Goal: Transaction & Acquisition: Obtain resource

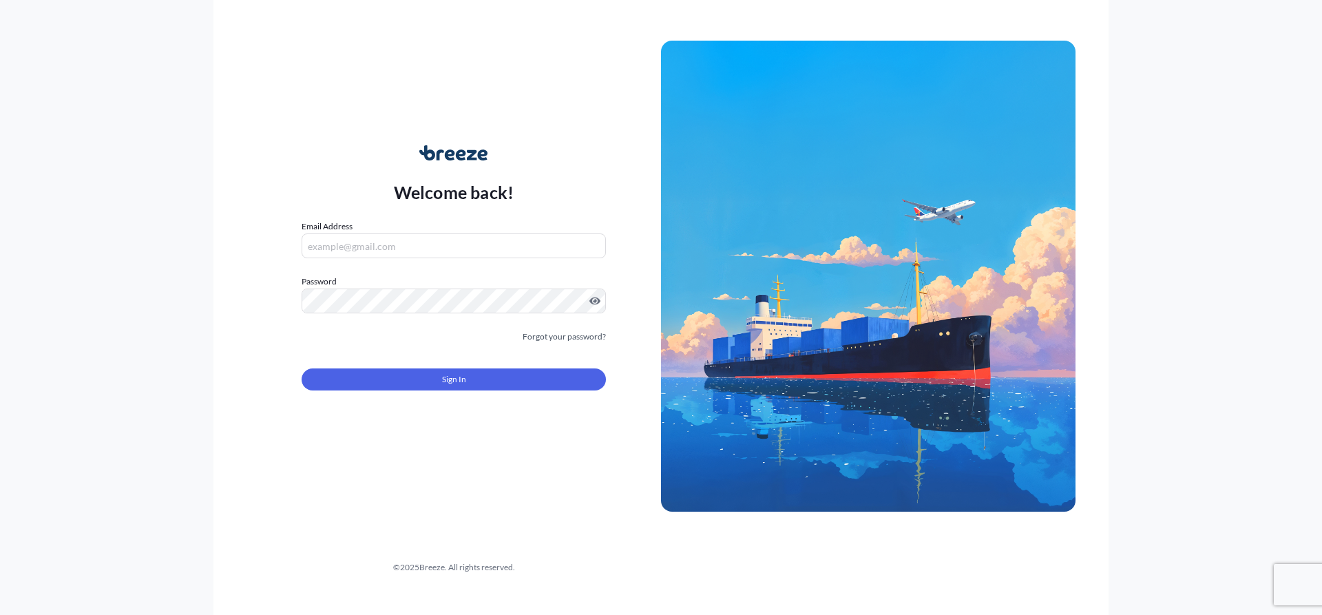
type input "[EMAIL_ADDRESS][DOMAIN_NAME]"
click at [494, 359] on form "Email Address info@hwfs247.co.uk Password Must include: Upper & lower case lett…" at bounding box center [454, 313] width 304 height 187
click at [505, 377] on button "Sign In" at bounding box center [454, 379] width 304 height 22
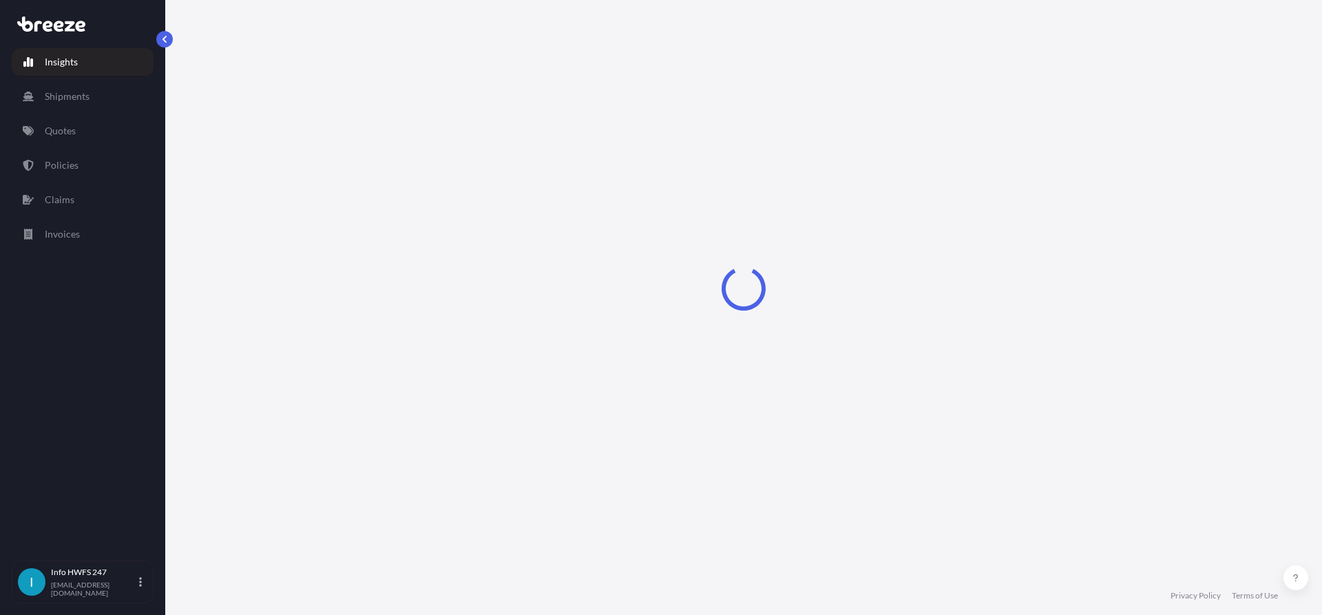
select select "2025"
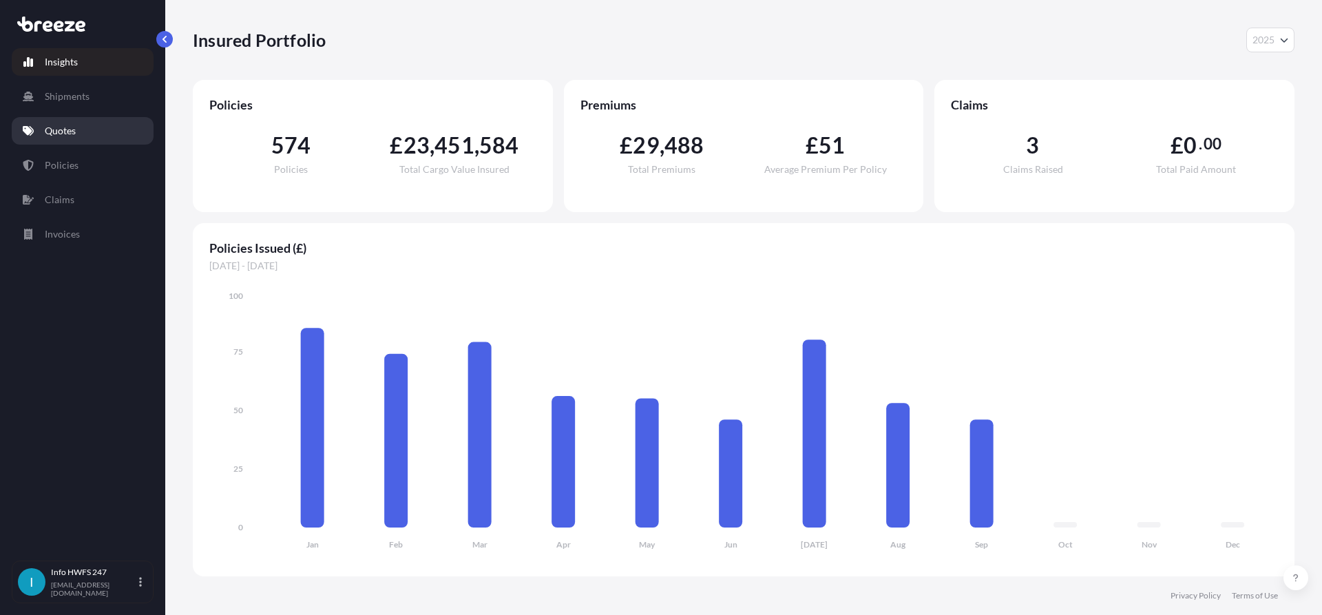
click at [63, 119] on link "Quotes" at bounding box center [83, 131] width 142 height 28
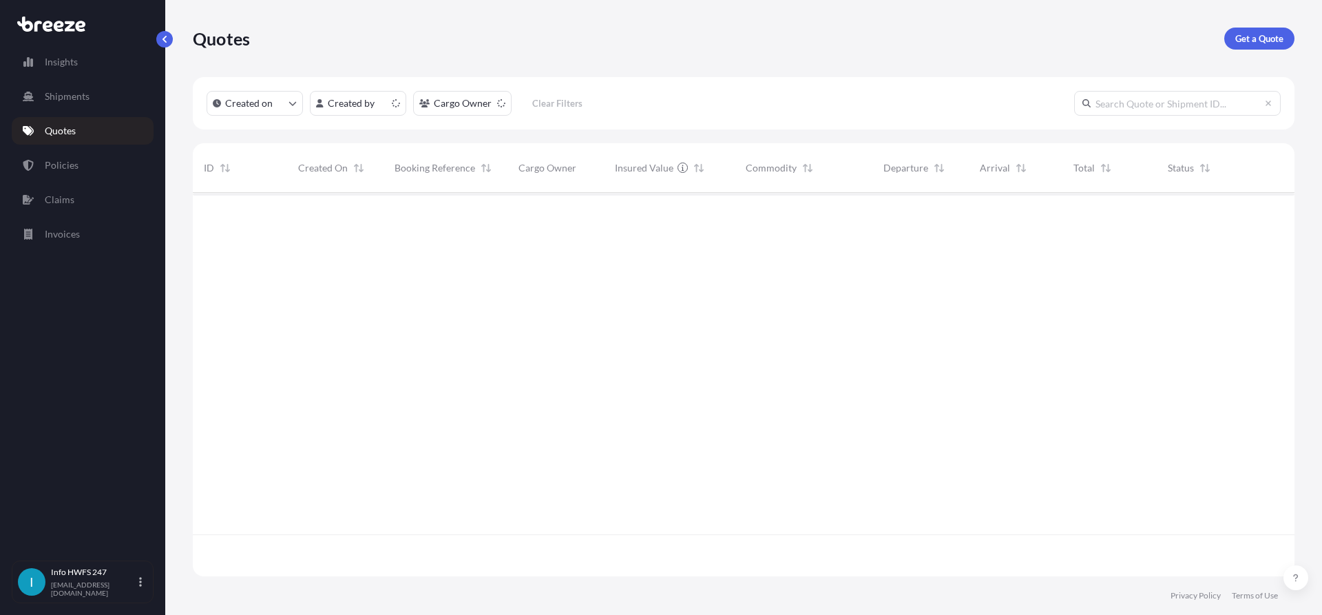
scroll to position [381, 1091]
click at [1239, 44] on p "Get a Quote" at bounding box center [1259, 39] width 48 height 14
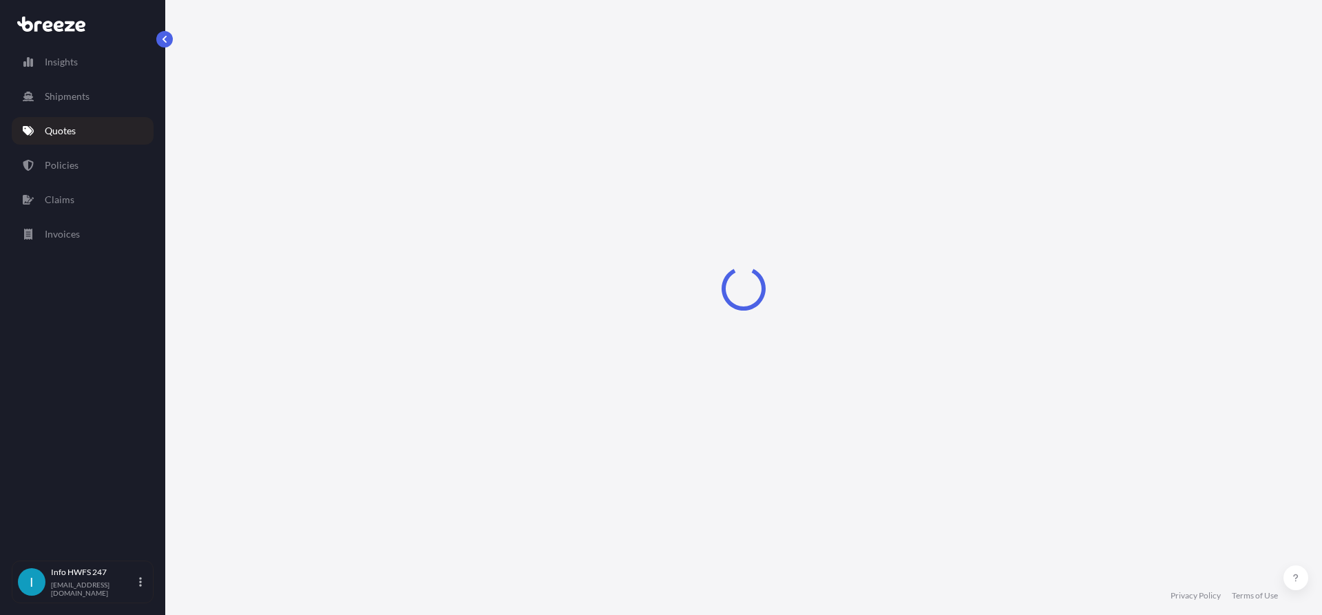
select select "Road"
select select "Air"
select select "1"
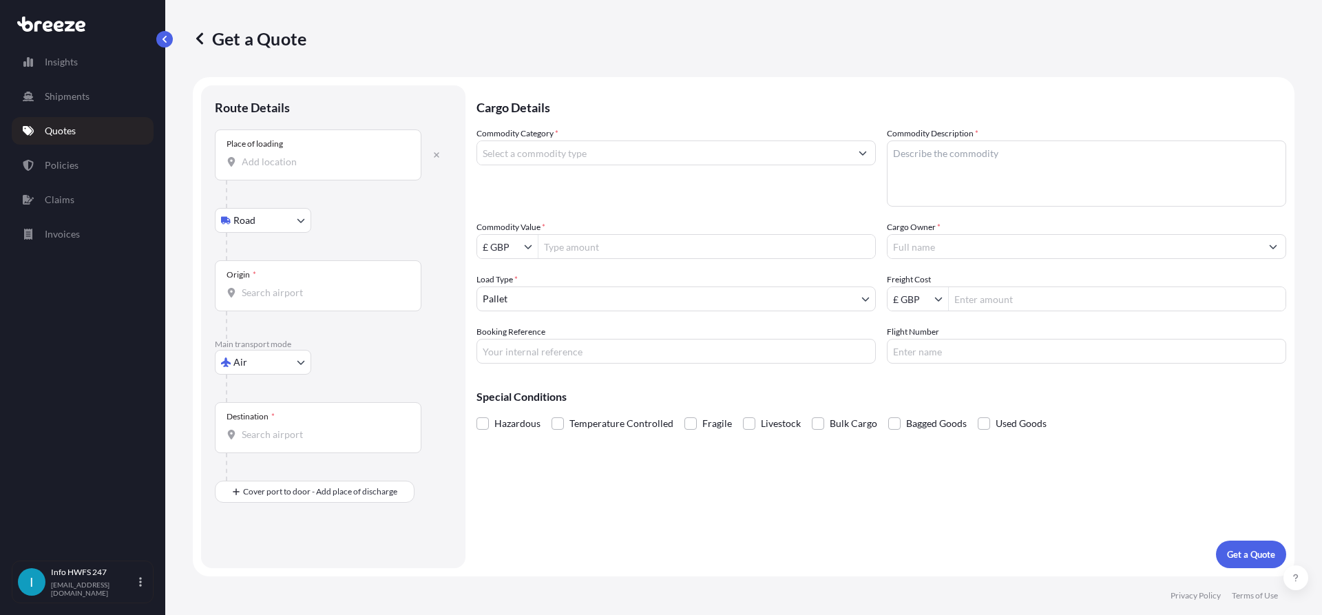
click at [299, 173] on div "Place of loading" at bounding box center [318, 154] width 207 height 51
click at [299, 169] on input "Place of loading" at bounding box center [323, 162] width 162 height 14
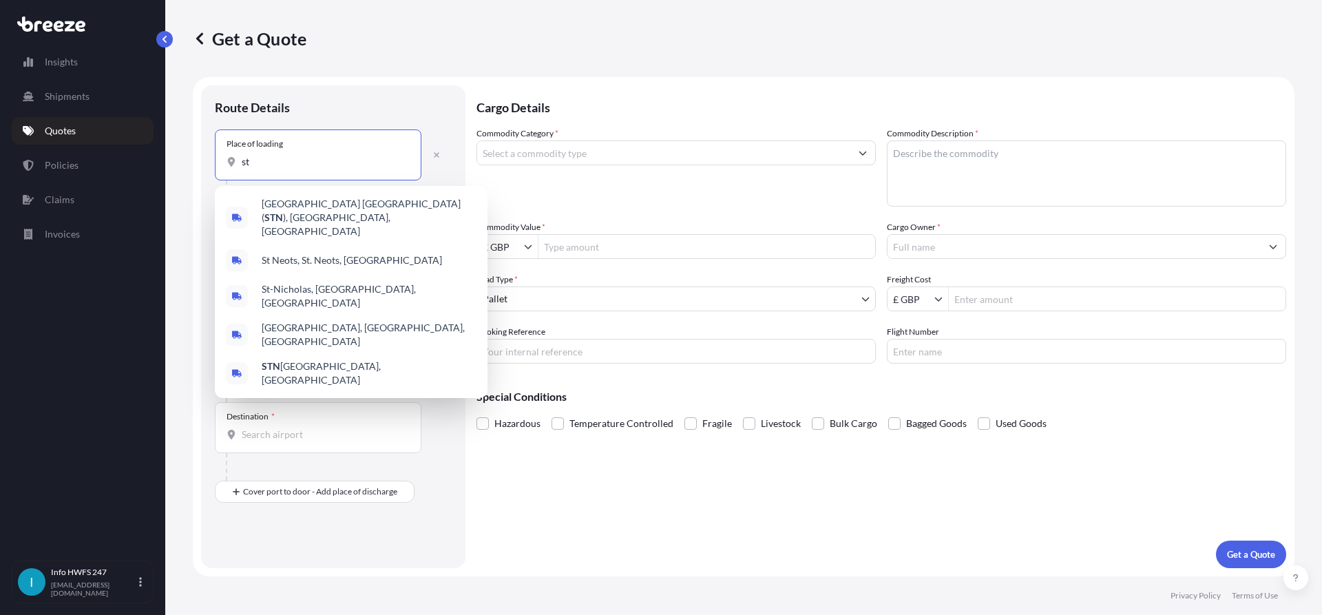
type input "s"
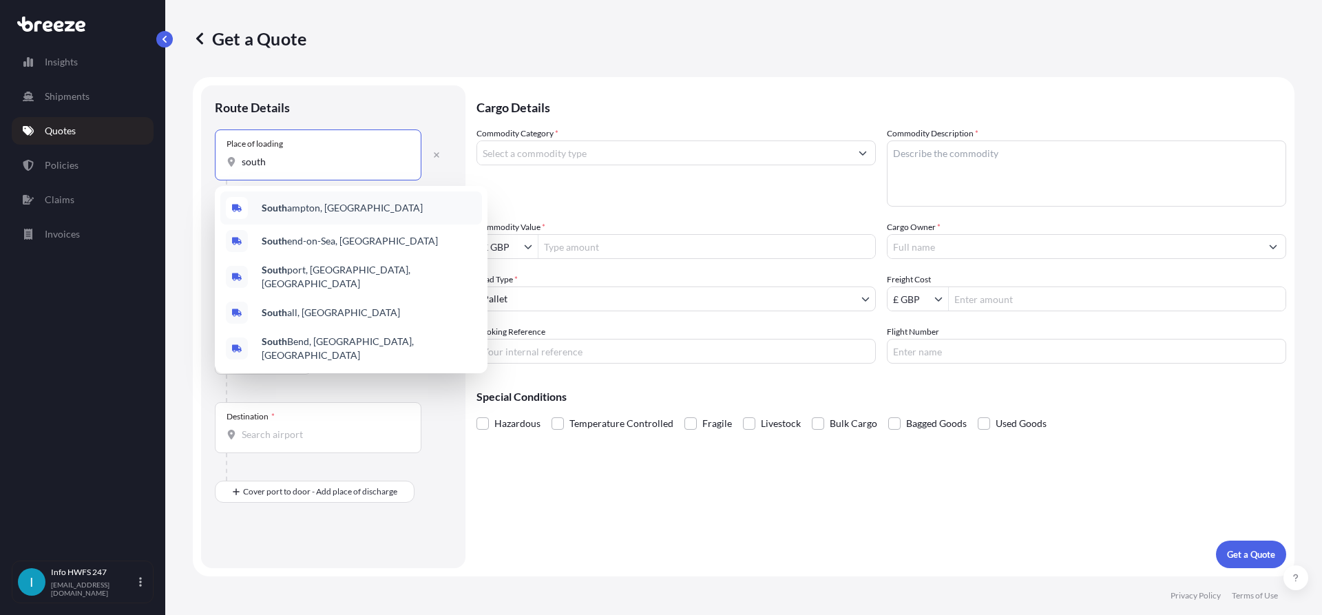
click at [333, 217] on div "[GEOGRAPHIC_DATA], [GEOGRAPHIC_DATA]" at bounding box center [351, 207] width 262 height 33
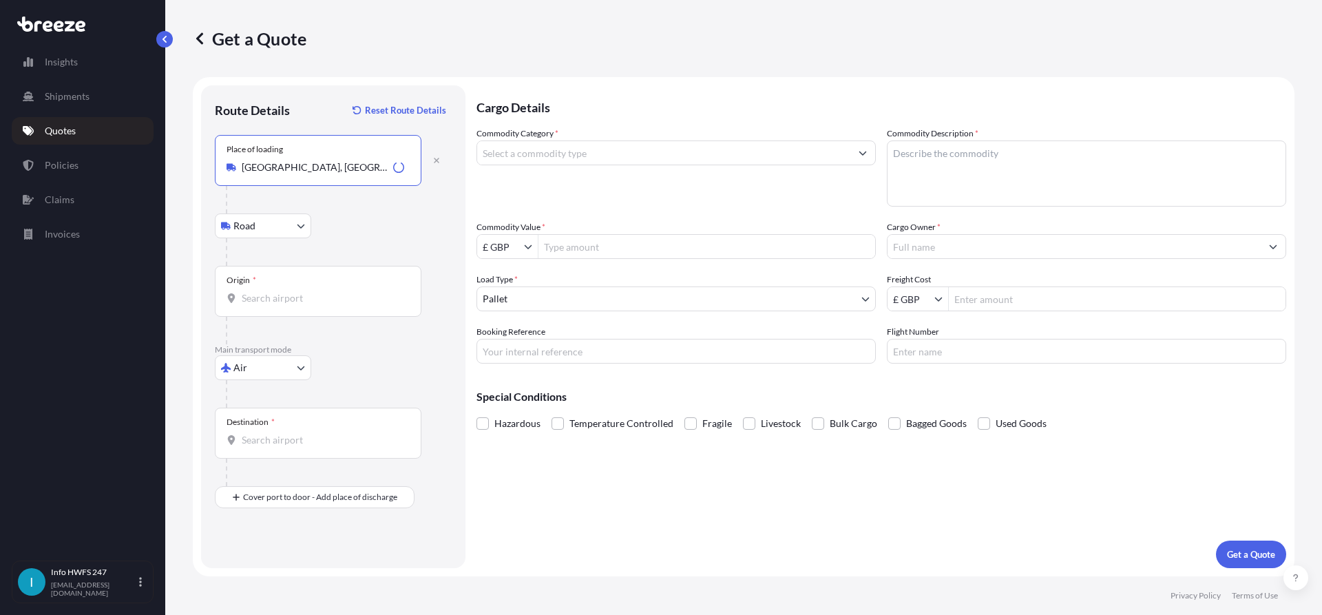
type input "[GEOGRAPHIC_DATA], [GEOGRAPHIC_DATA]"
click at [293, 295] on input "Origin *" at bounding box center [323, 298] width 162 height 14
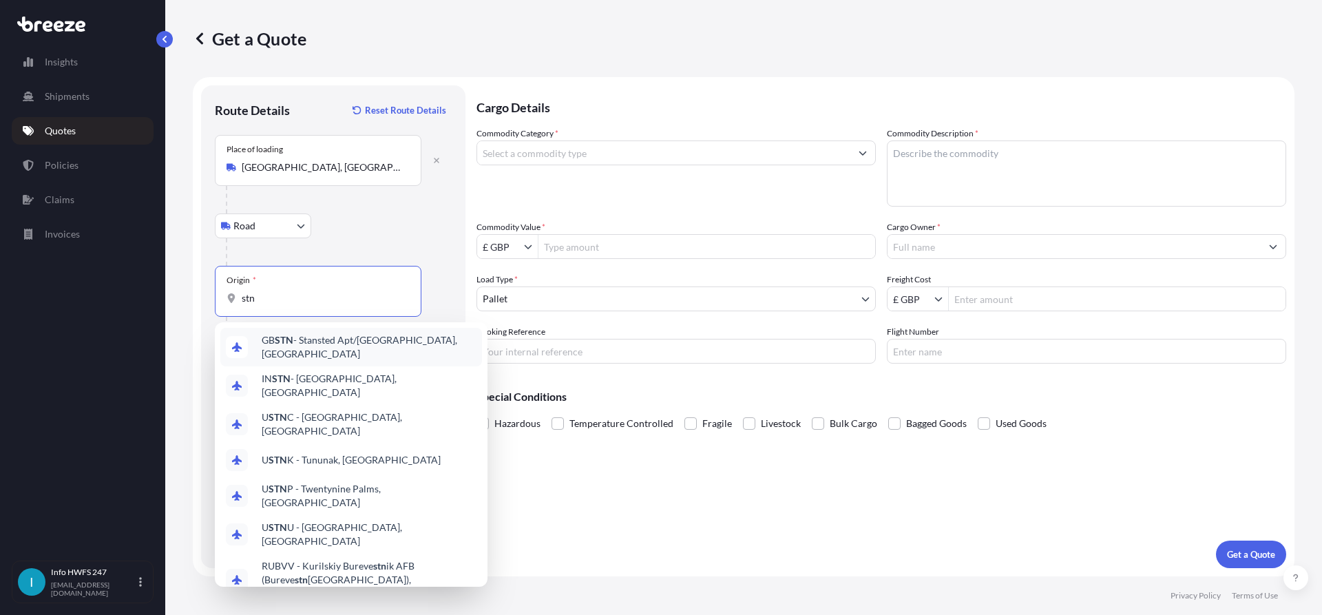
click at [350, 343] on span "GB STN - Stansted Apt/[GEOGRAPHIC_DATA], [GEOGRAPHIC_DATA]" at bounding box center [369, 347] width 215 height 28
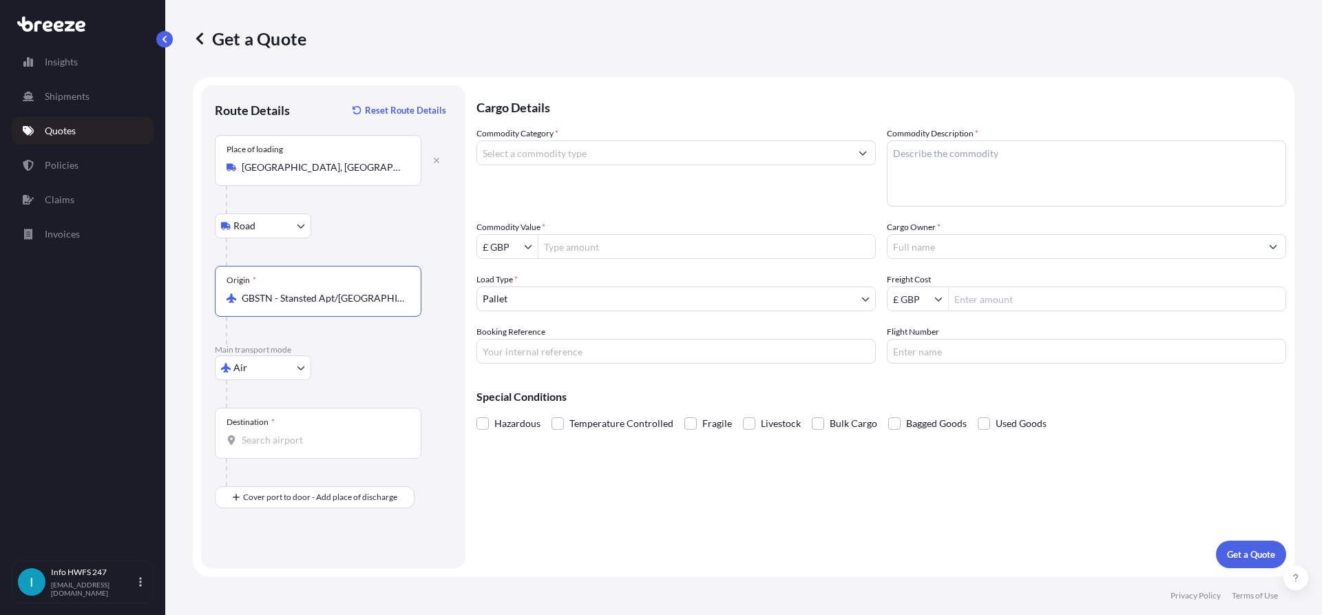
type input "GBSTN - Stansted Apt/[GEOGRAPHIC_DATA], [GEOGRAPHIC_DATA]"
click at [304, 423] on div "Destination *" at bounding box center [318, 433] width 207 height 51
click at [304, 433] on input "Destination *" at bounding box center [323, 440] width 162 height 14
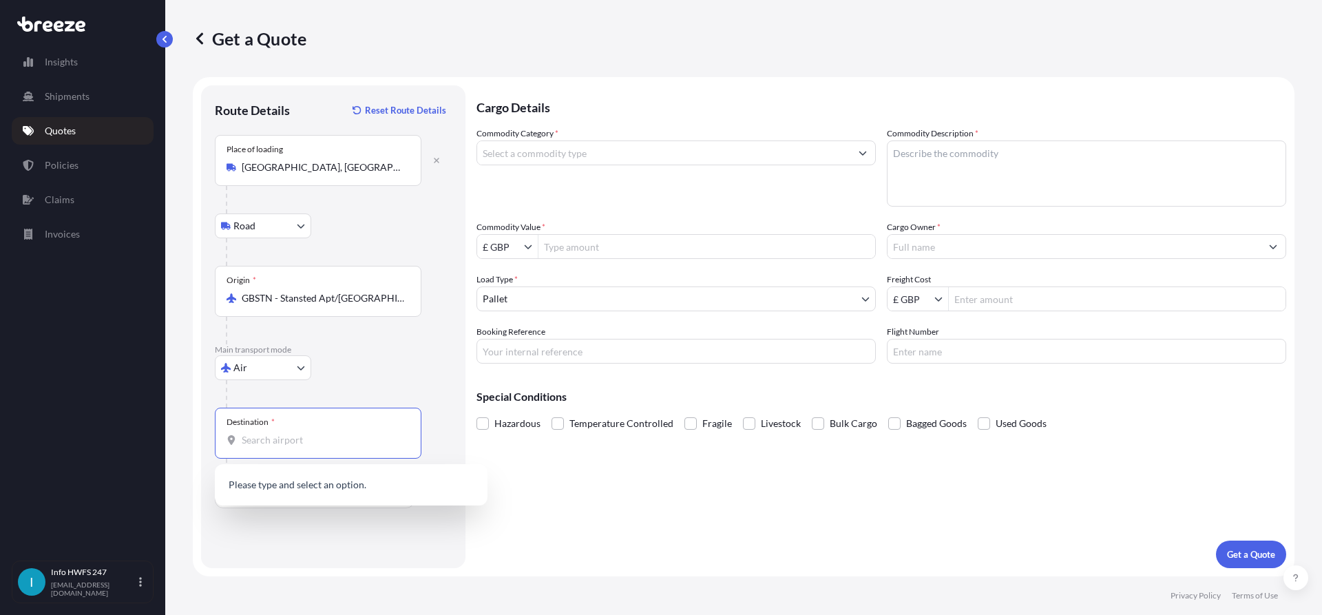
click at [319, 513] on div "Route Details Reset Route Details Place of loading Southampton, UK Road Road Ra…" at bounding box center [333, 326] width 237 height 455
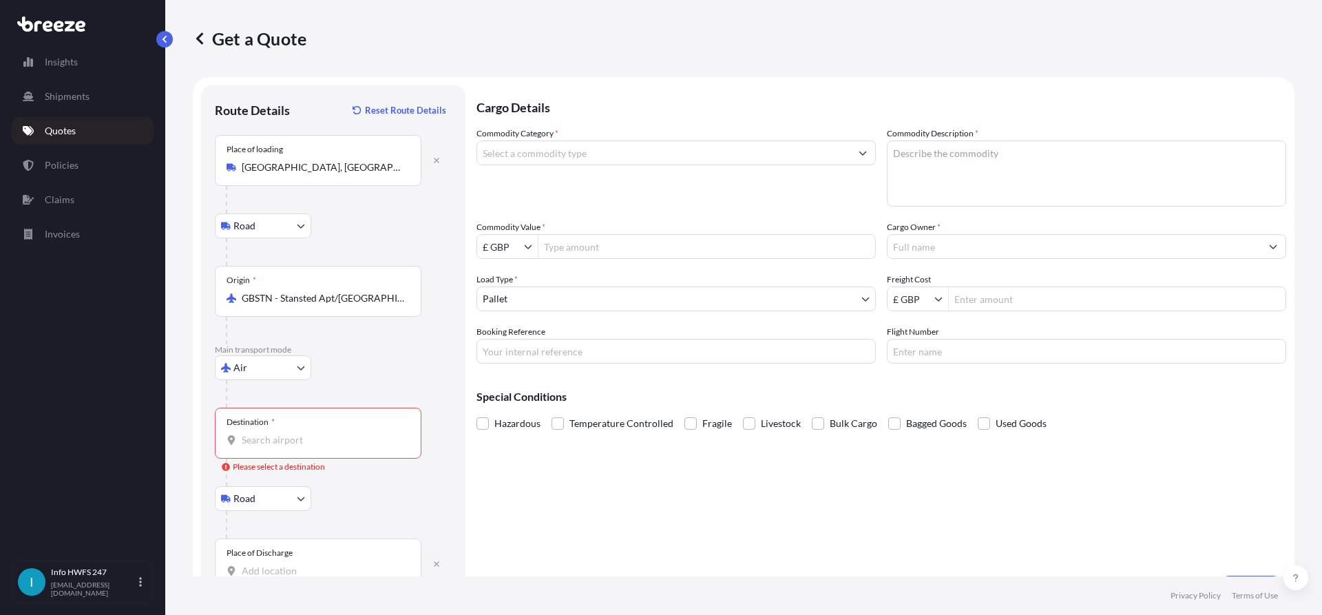
click at [274, 443] on input "Destination * Please select a destination" at bounding box center [323, 440] width 162 height 14
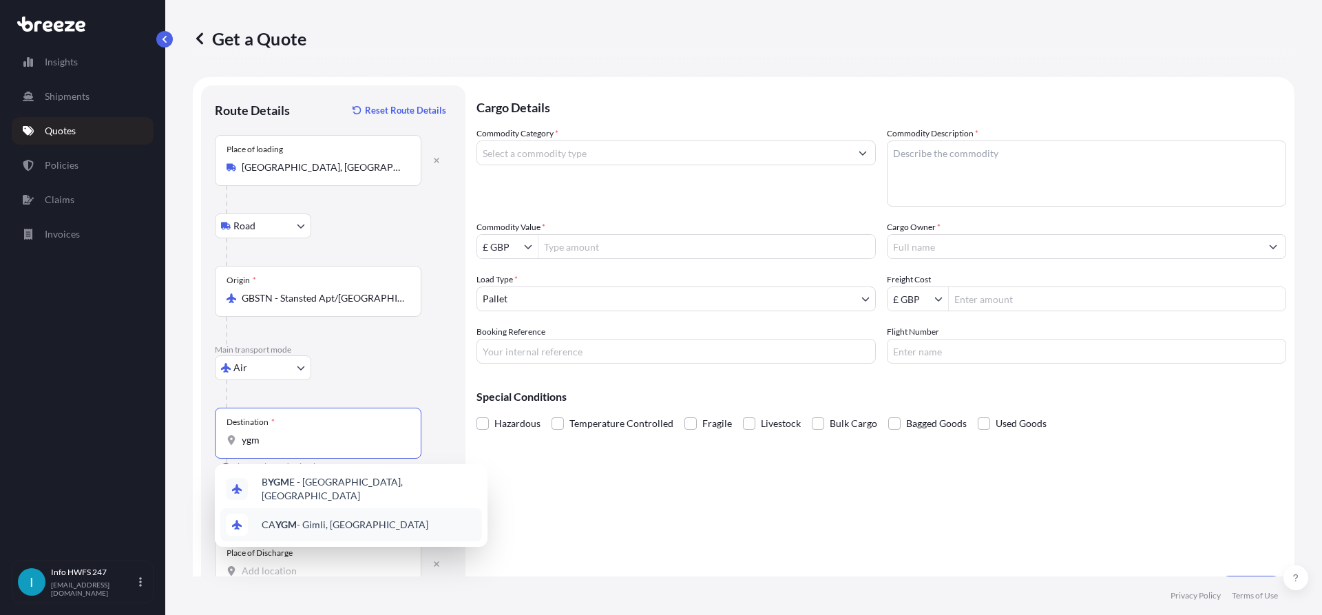
click at [383, 520] on div "CA YGM - Gimli, Canada" at bounding box center [351, 524] width 262 height 33
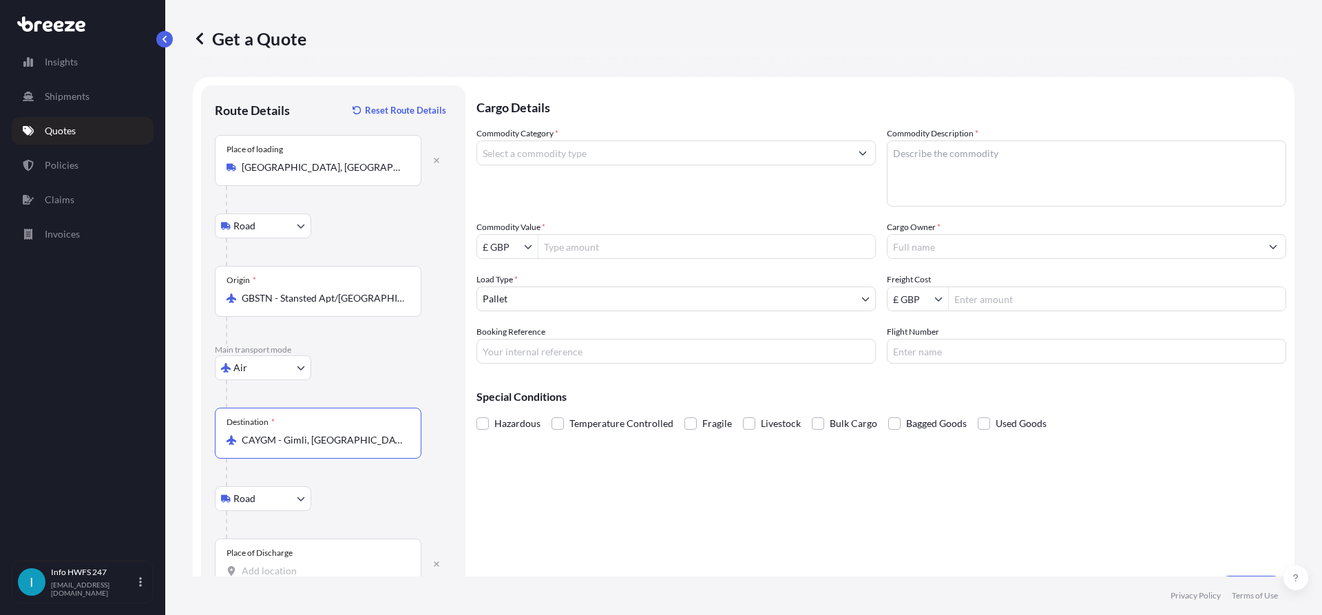
type input "CAYGM - Gimli, Canada"
click at [326, 566] on input "Place of Discharge" at bounding box center [323, 571] width 162 height 14
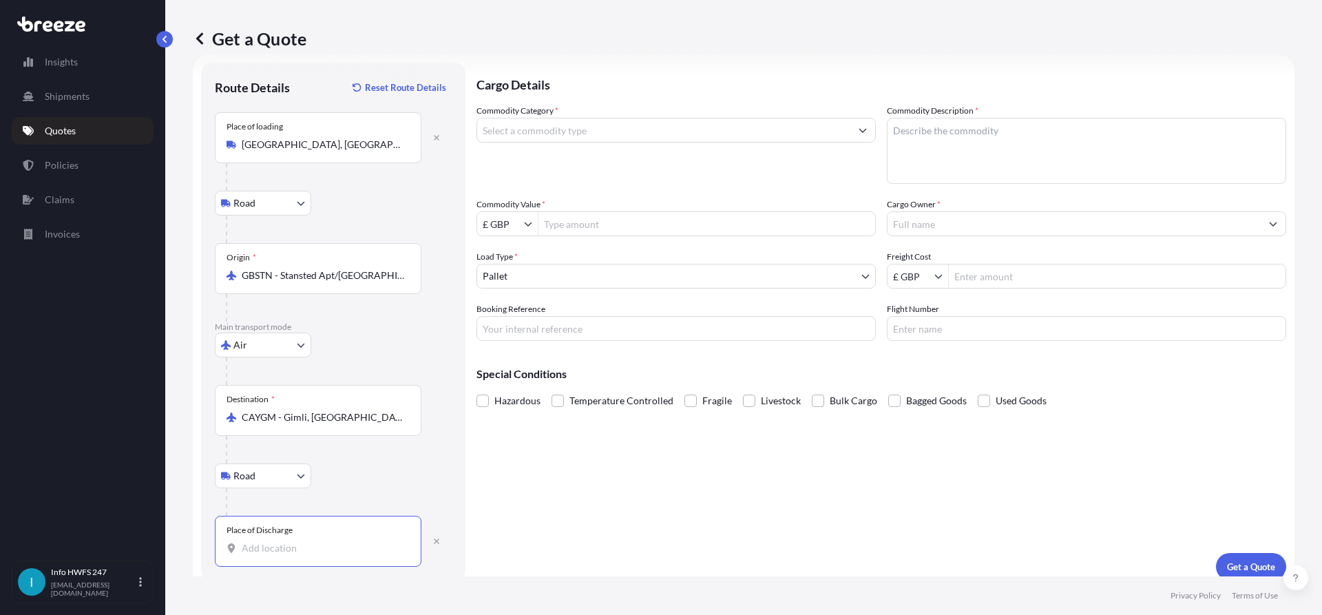
scroll to position [35, 0]
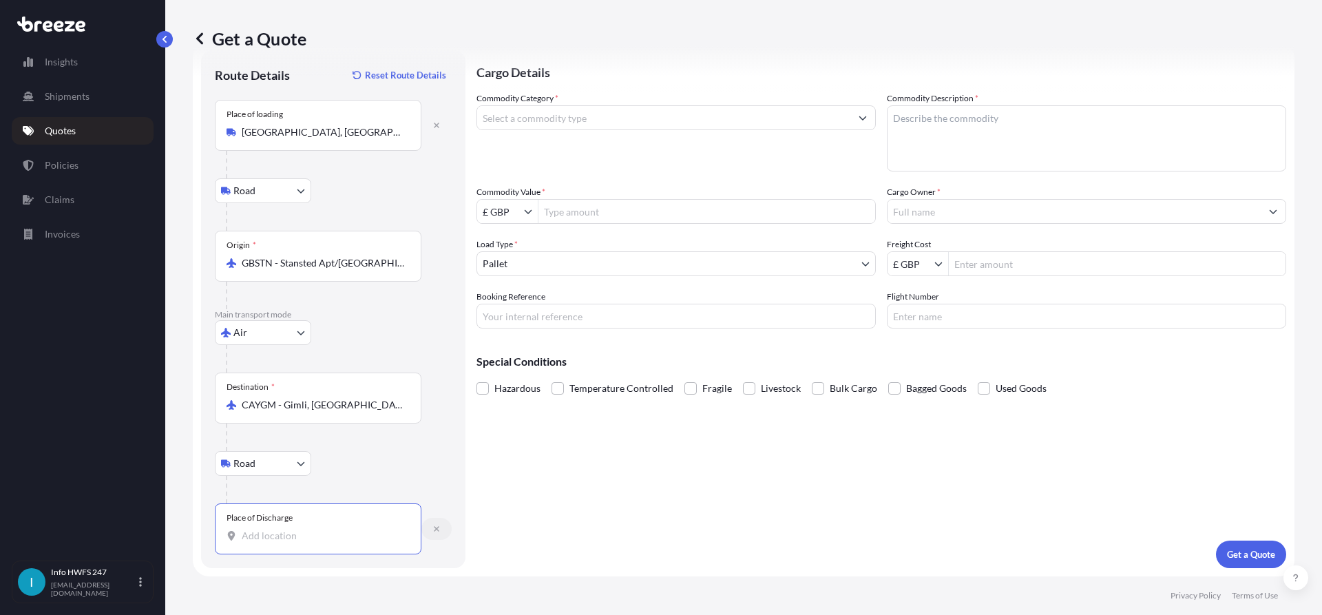
click at [440, 533] on button "button" at bounding box center [436, 529] width 30 height 22
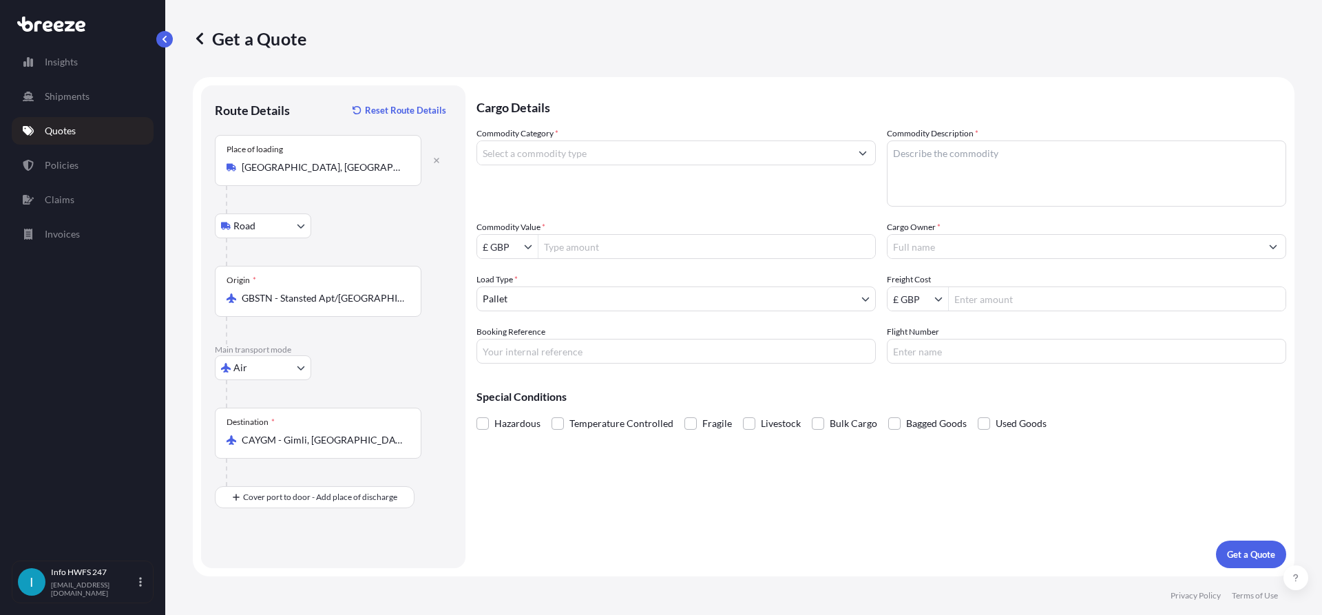
scroll to position [0, 0]
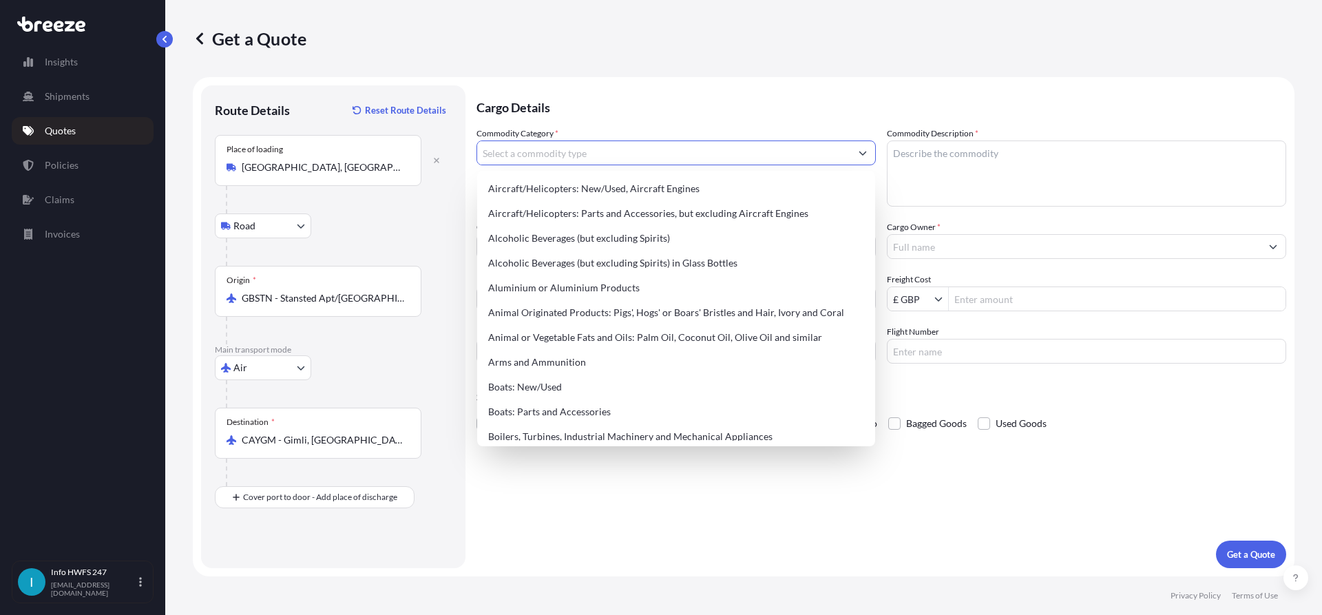
click at [636, 152] on input "Commodity Category *" at bounding box center [663, 152] width 373 height 25
click at [646, 210] on div "Aircraft/Helicopters: Parts and Accessories, but excluding Aircraft Engines" at bounding box center [676, 213] width 387 height 25
type input "Aircraft/Helicopters: Parts and Accessories, but excluding Aircraft Engines"
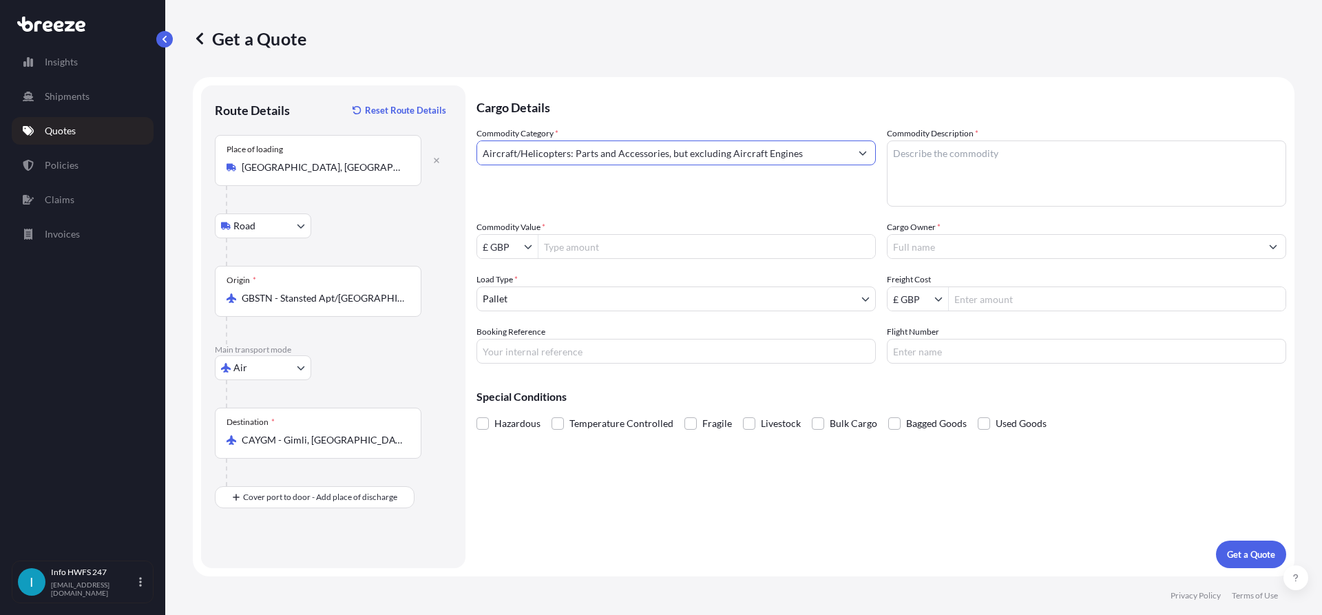
click at [993, 163] on textarea "Commodity Description *" at bounding box center [1086, 173] width 399 height 66
type textarea "c"
click at [1084, 159] on textarea "CIVIL AIRCRAFT PART -" at bounding box center [1086, 173] width 399 height 66
paste textarea "MOTIVE FLOW FUEL PUMP"
type textarea "CIVIL AIRCRAFT PART - MOTIVE FLOW FUEL PUMP"
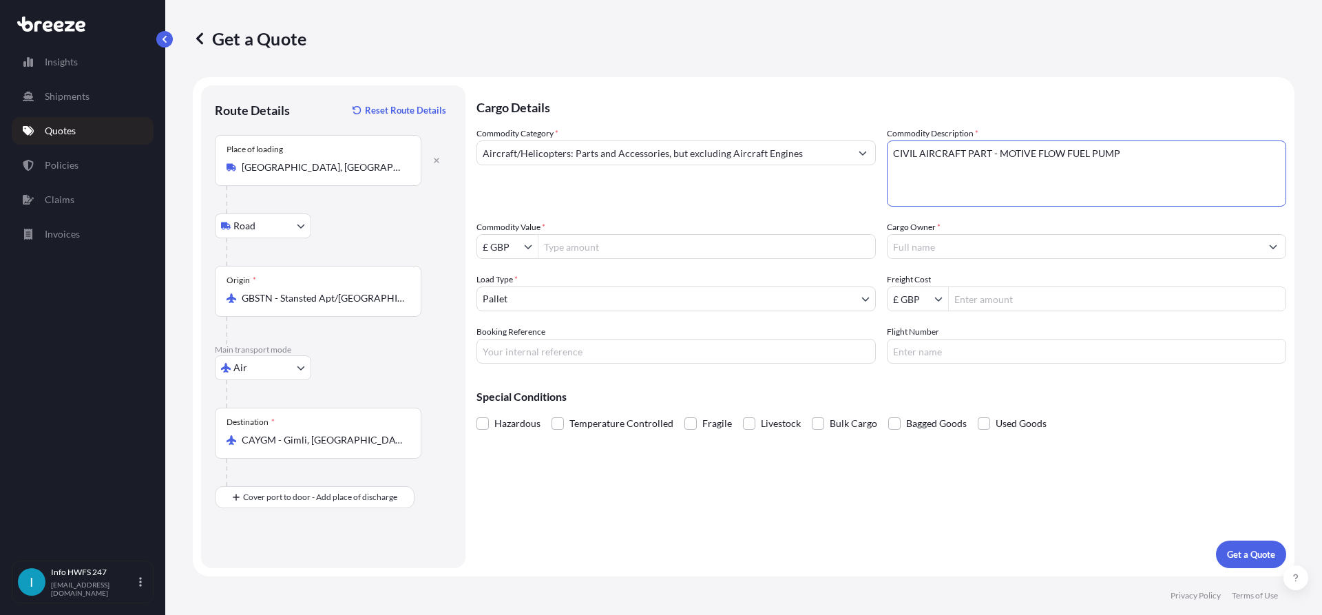
click at [527, 254] on div "£ GBP" at bounding box center [507, 246] width 61 height 25
click at [525, 247] on icon "Show suggestions" at bounding box center [528, 246] width 8 height 8
click at [513, 321] on div "$ USD" at bounding box center [507, 329] width 55 height 25
type input "$ USD"
click at [629, 248] on input "Commodity Value *" at bounding box center [706, 246] width 337 height 25
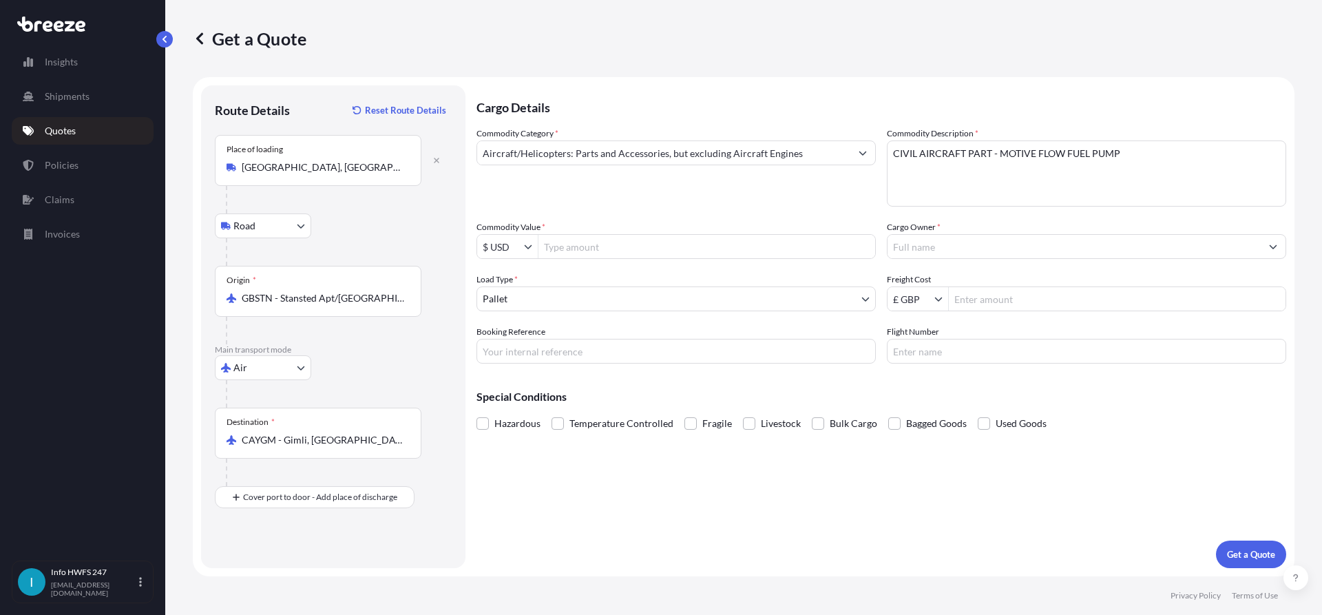
click at [624, 253] on input "Commodity Value *" at bounding box center [706, 246] width 337 height 25
paste input "45290.64"
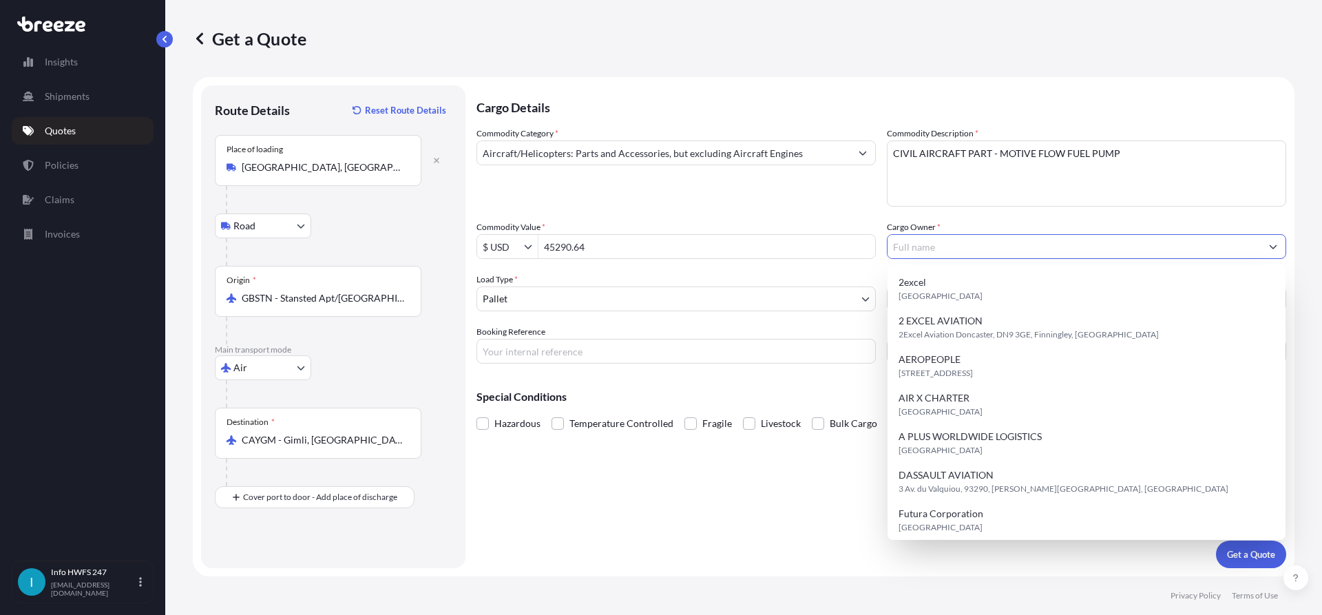
type input "45,290.64"
click at [987, 248] on input "Cargo Owner *" at bounding box center [1073, 246] width 373 height 25
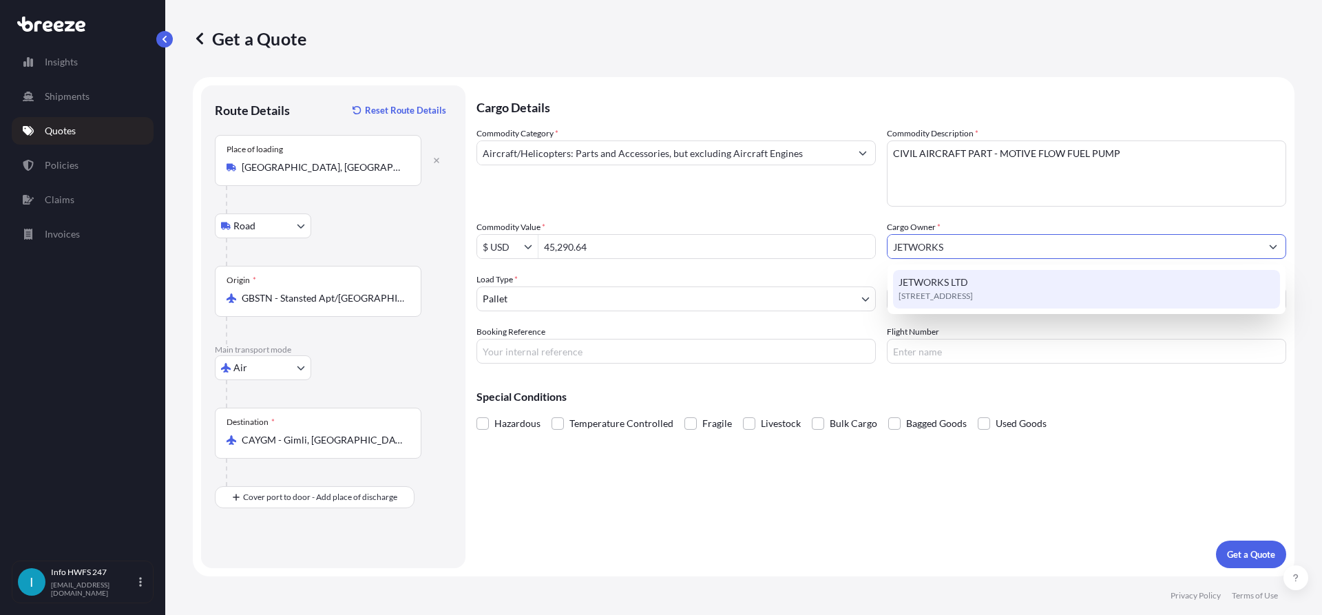
click at [978, 286] on div "JETWORKS LTD SO18 2HG, SO18 2HG, Southampton, United Kingdom" at bounding box center [1086, 289] width 387 height 39
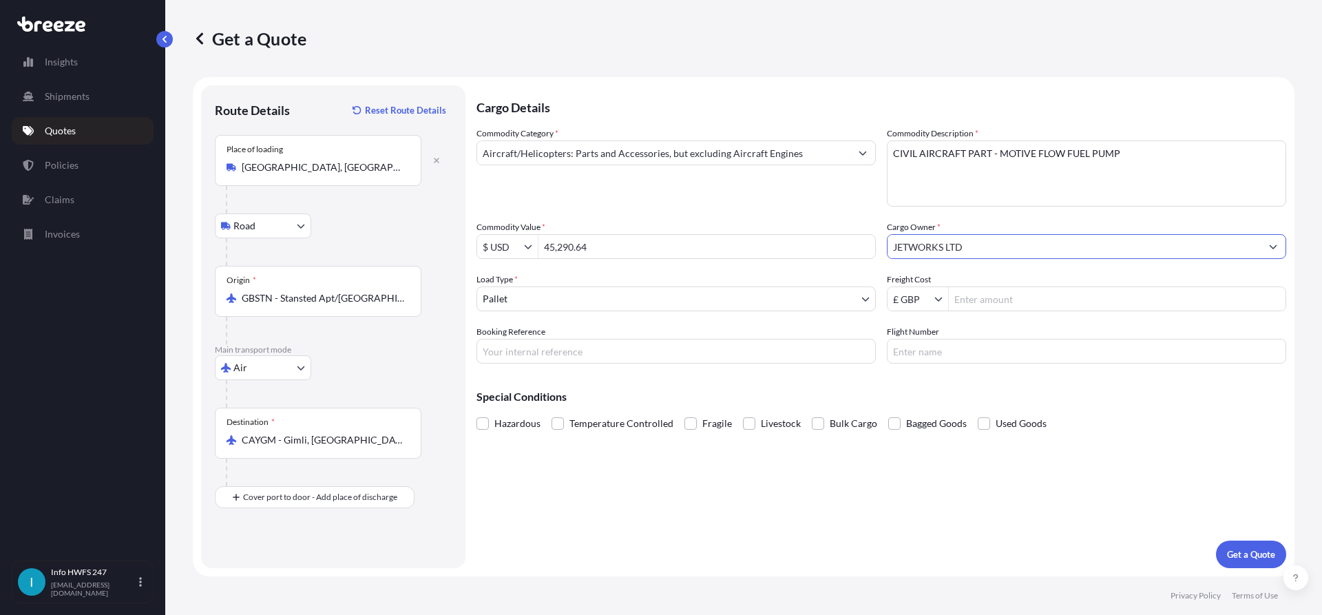
type input "JETWORKS LTD"
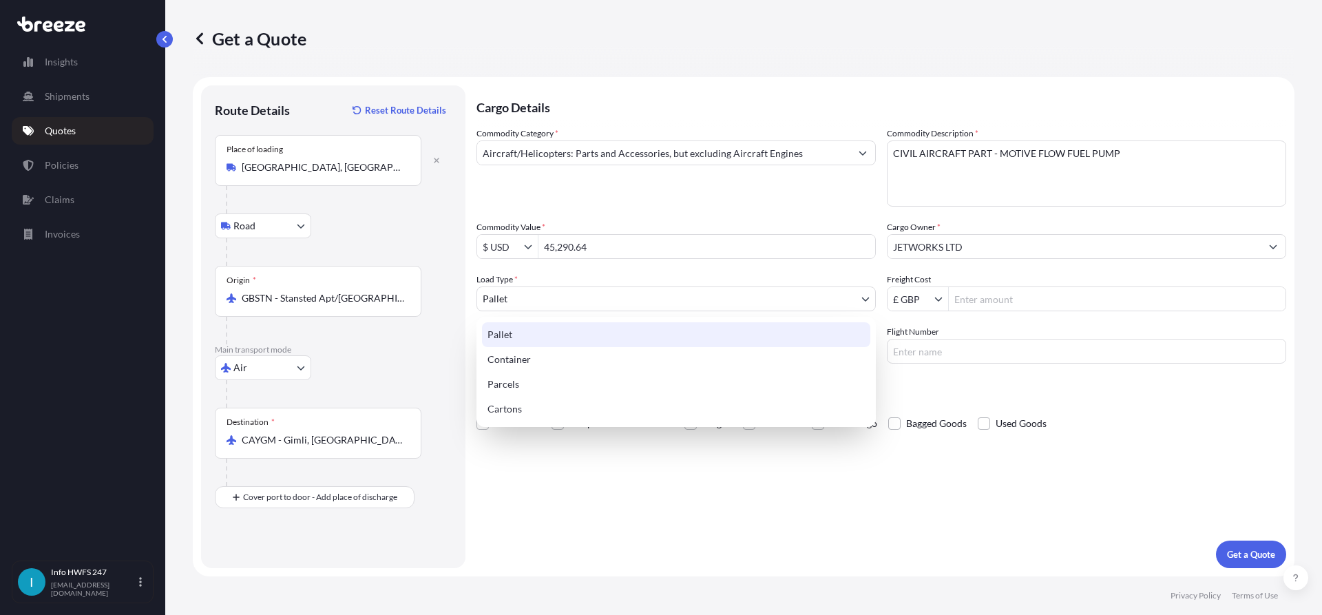
click at [635, 296] on body "Insights Shipments Quotes Policies Claims Invoices I Info HWFS 247 info@hwfs247…" at bounding box center [661, 307] width 1322 height 615
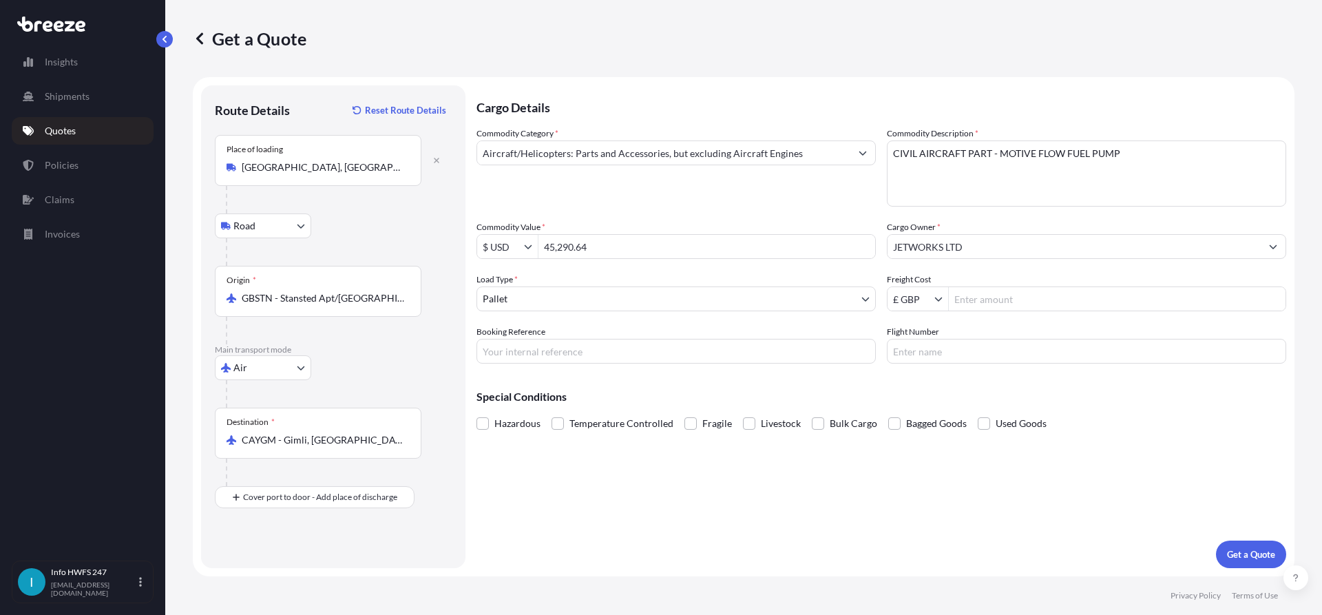
drag, startPoint x: 609, startPoint y: 346, endPoint x: 637, endPoint y: 360, distance: 31.4
click at [609, 346] on input "Booking Reference" at bounding box center [675, 351] width 399 height 25
paste input "HE167356"
type input "HE167356"
click at [1238, 553] on p "Get a Quote" at bounding box center [1251, 554] width 48 height 14
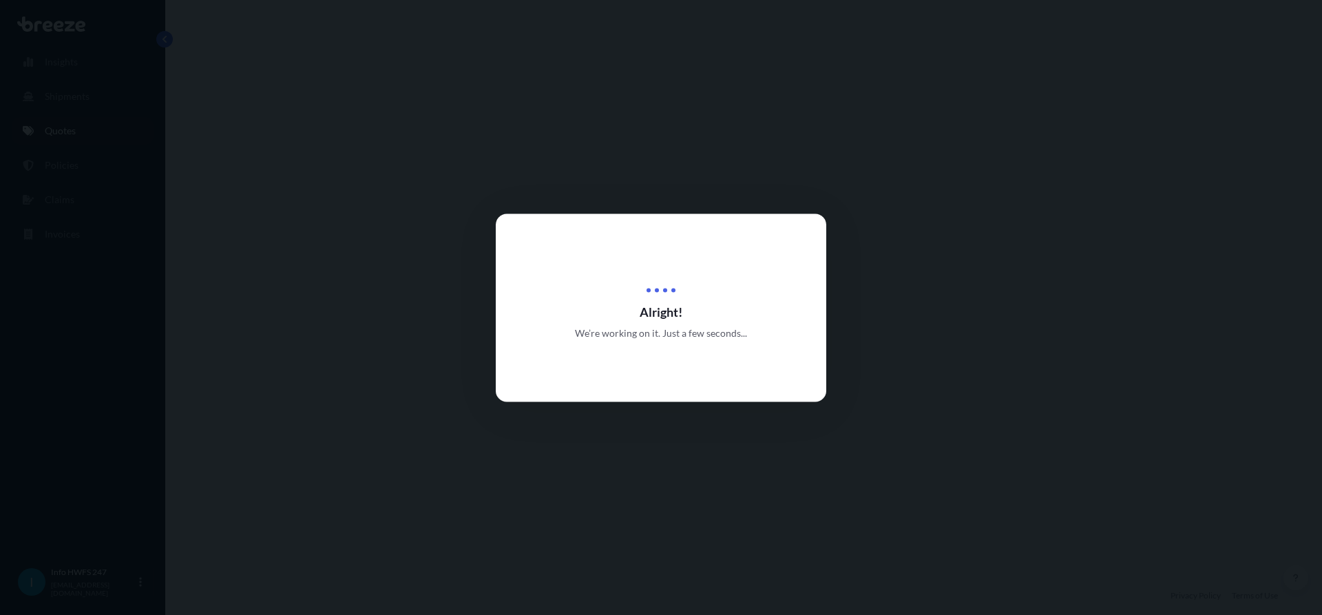
select select "Road"
select select "Air"
select select "1"
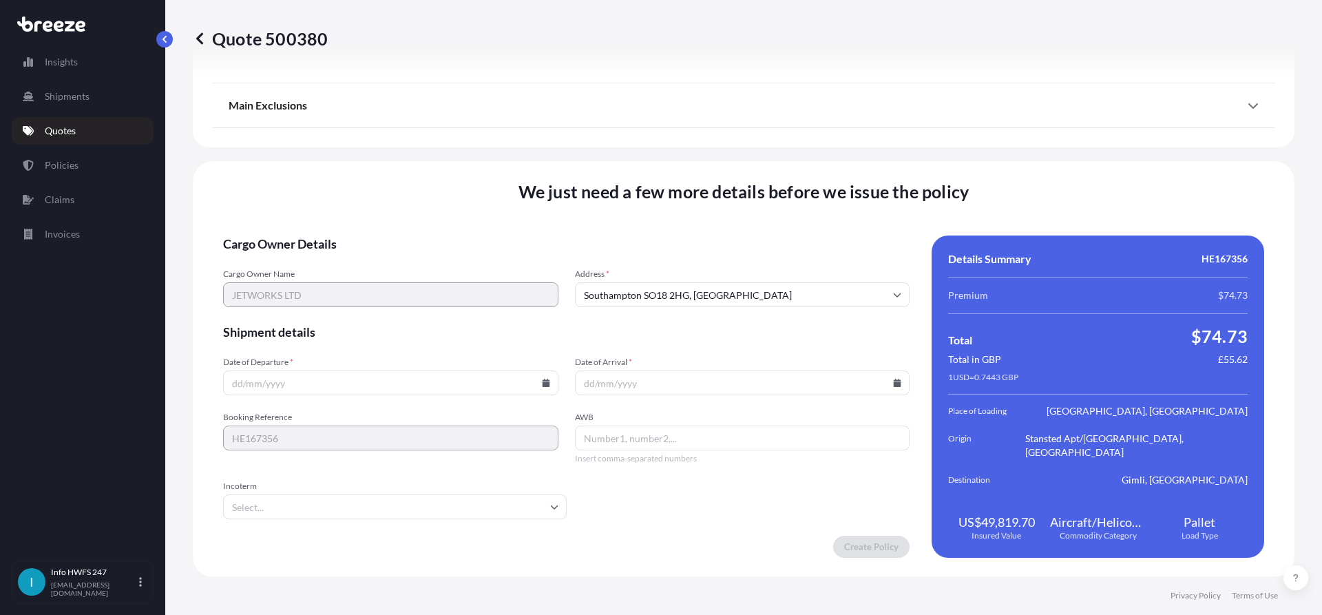
scroll to position [1667, 0]
click at [542, 381] on icon at bounding box center [546, 382] width 8 height 8
click at [352, 205] on button "1" at bounding box center [357, 207] width 22 height 22
type input "[DATE]"
click at [894, 383] on icon at bounding box center [898, 382] width 8 height 8
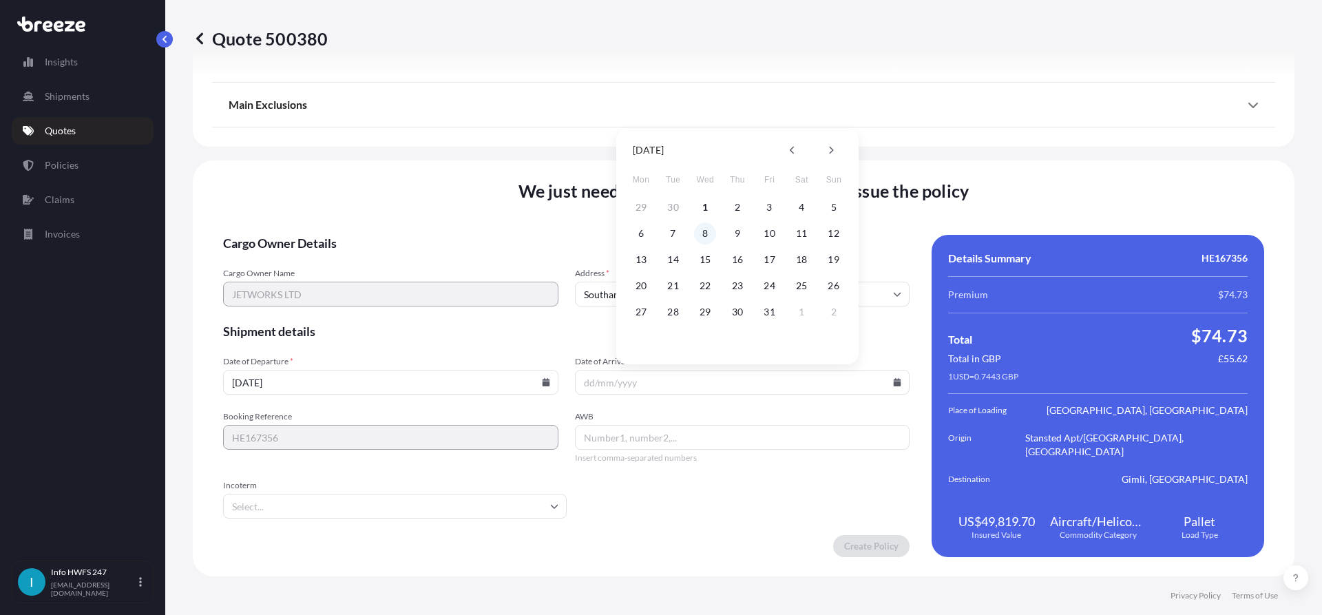
click at [707, 232] on button "8" at bounding box center [705, 233] width 22 height 22
type input "[DATE]"
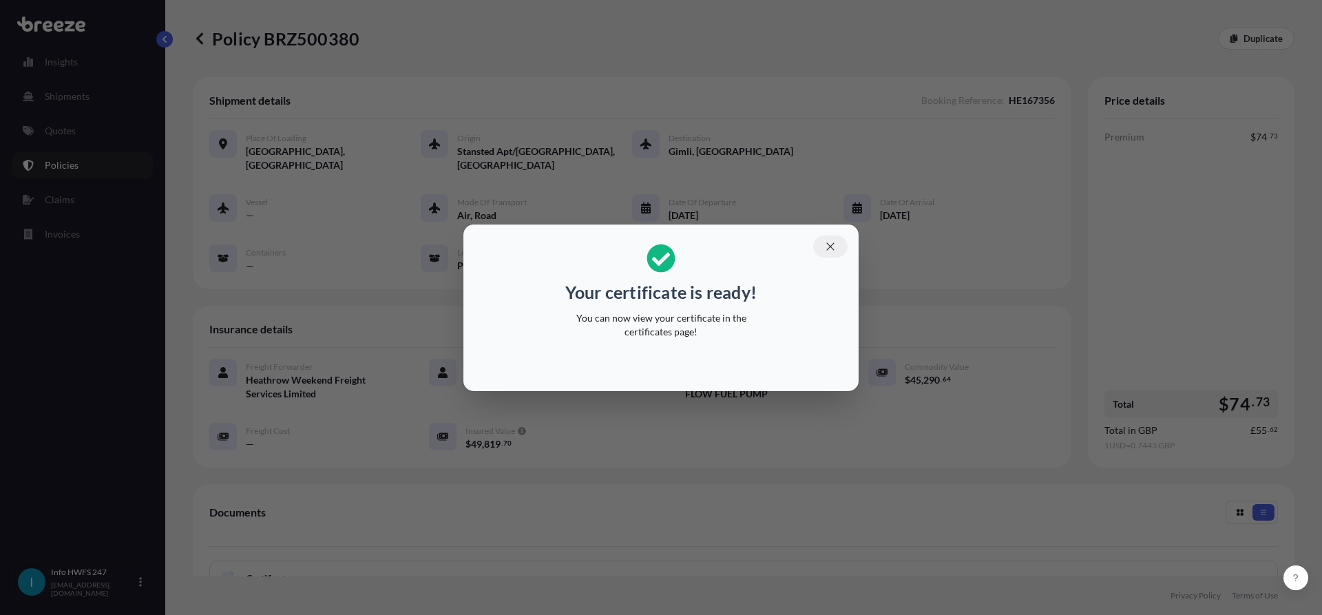
click at [841, 240] on button "button" at bounding box center [830, 246] width 34 height 22
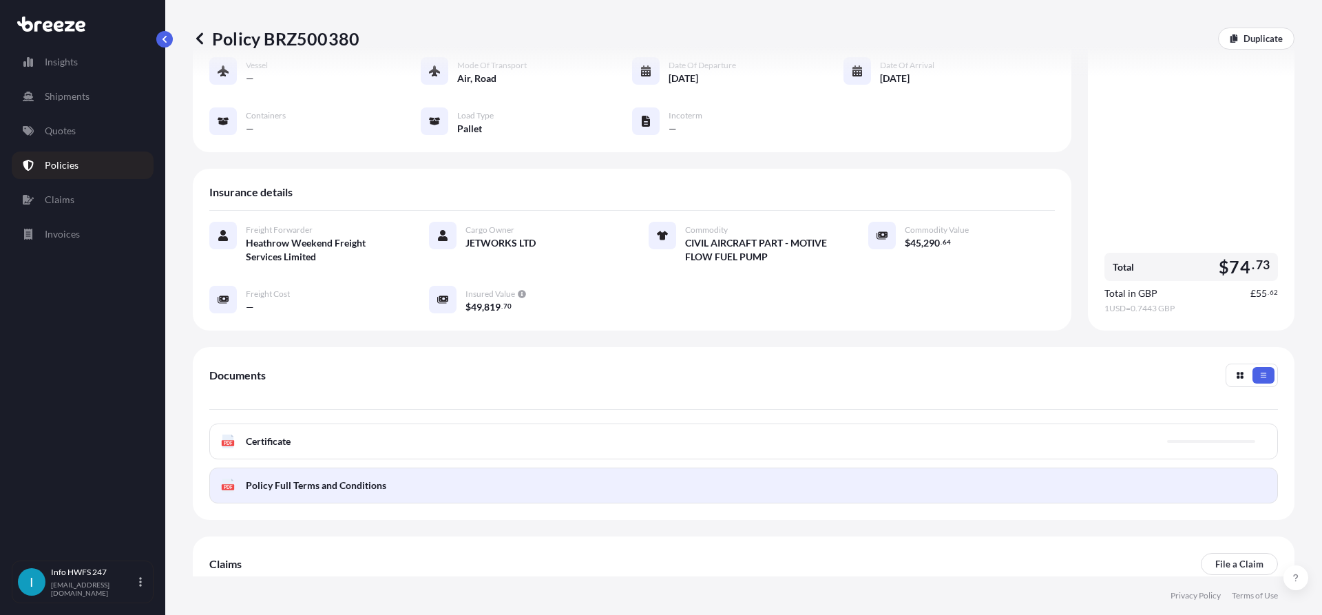
scroll to position [138, 0]
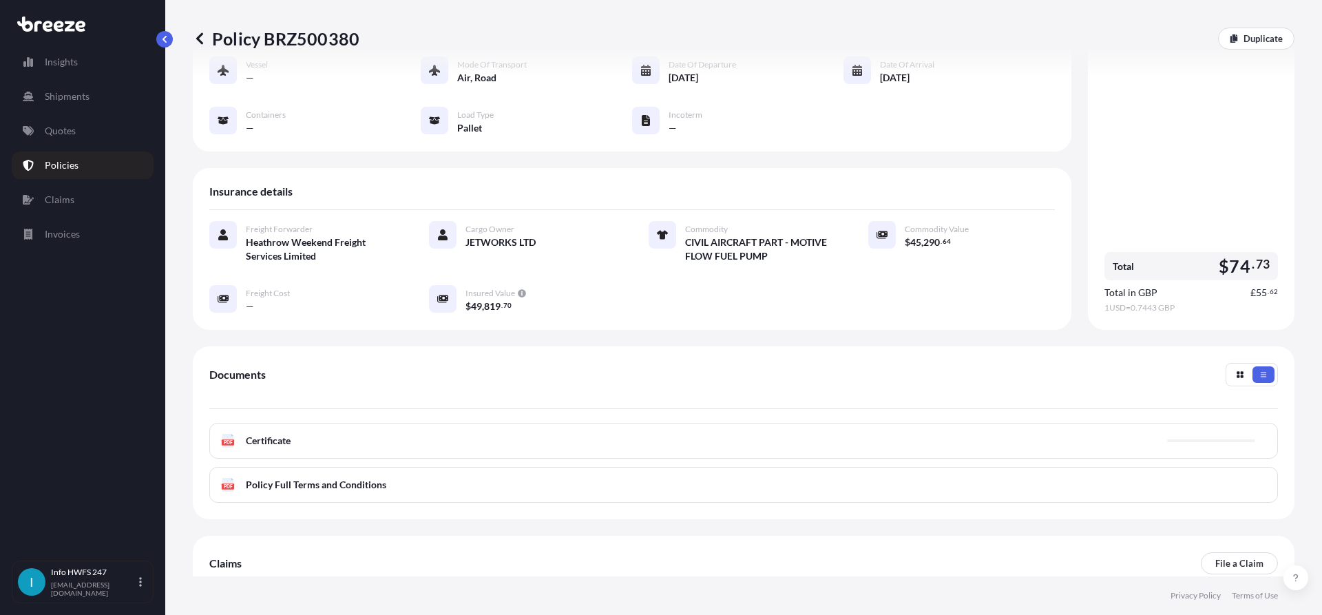
click at [553, 427] on div "PDF Certificate" at bounding box center [743, 441] width 1068 height 36
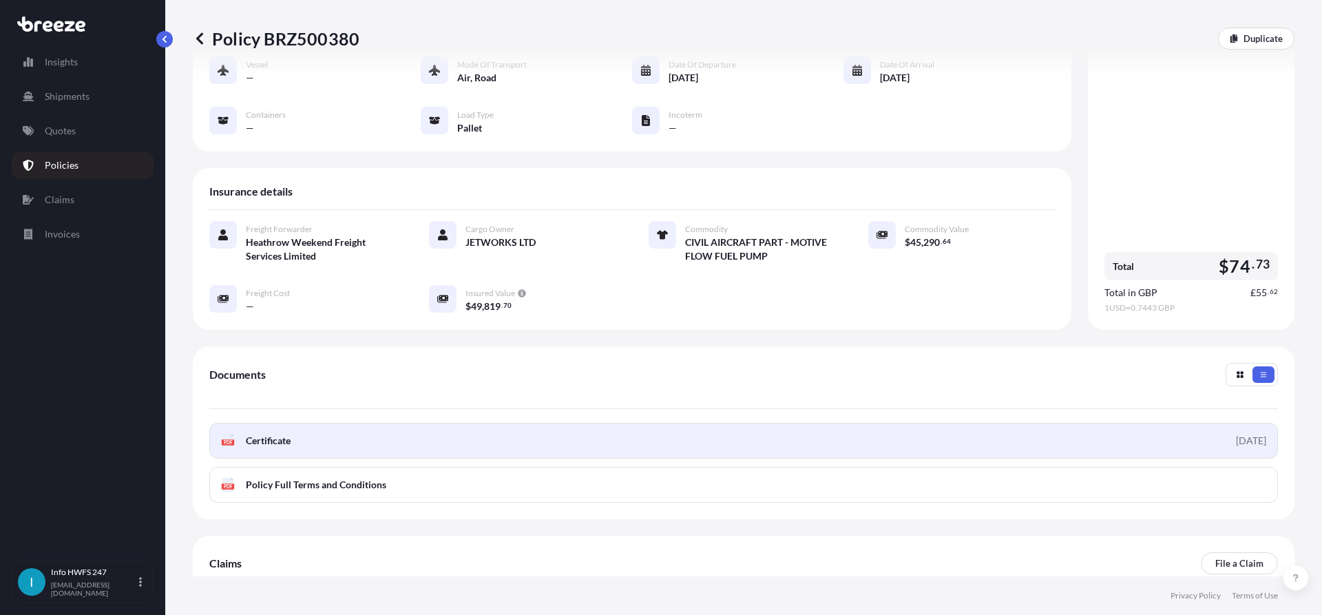
click at [1041, 435] on link "PDF Certificate [DATE]" at bounding box center [743, 441] width 1068 height 36
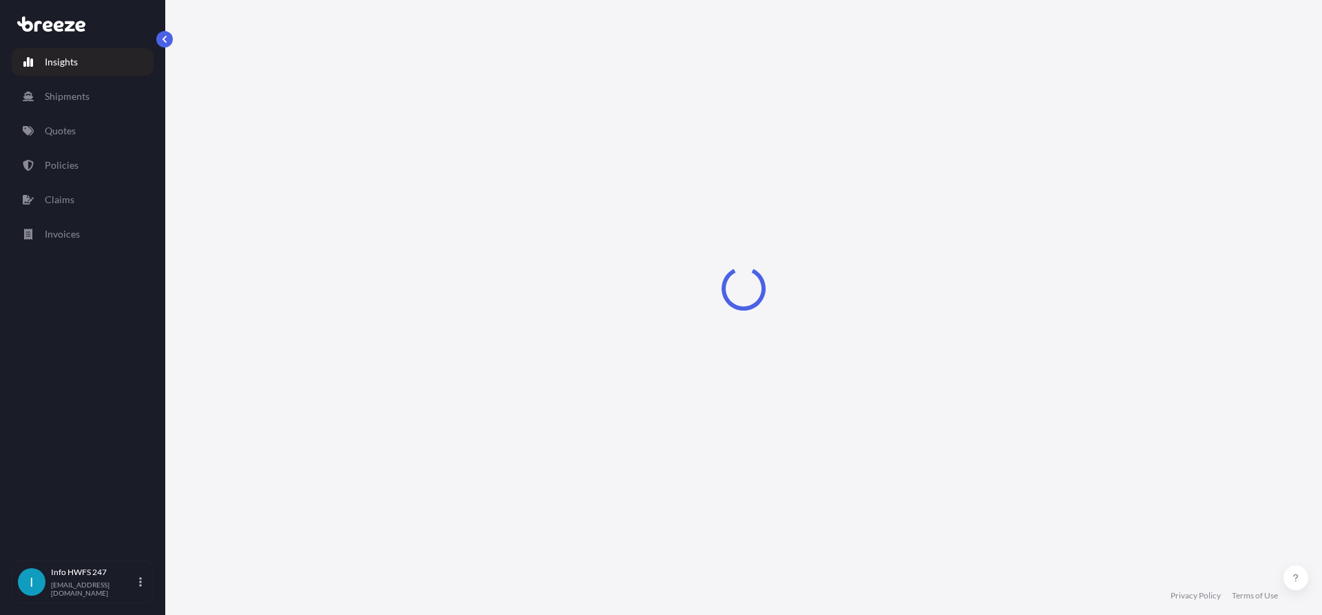
select select "2025"
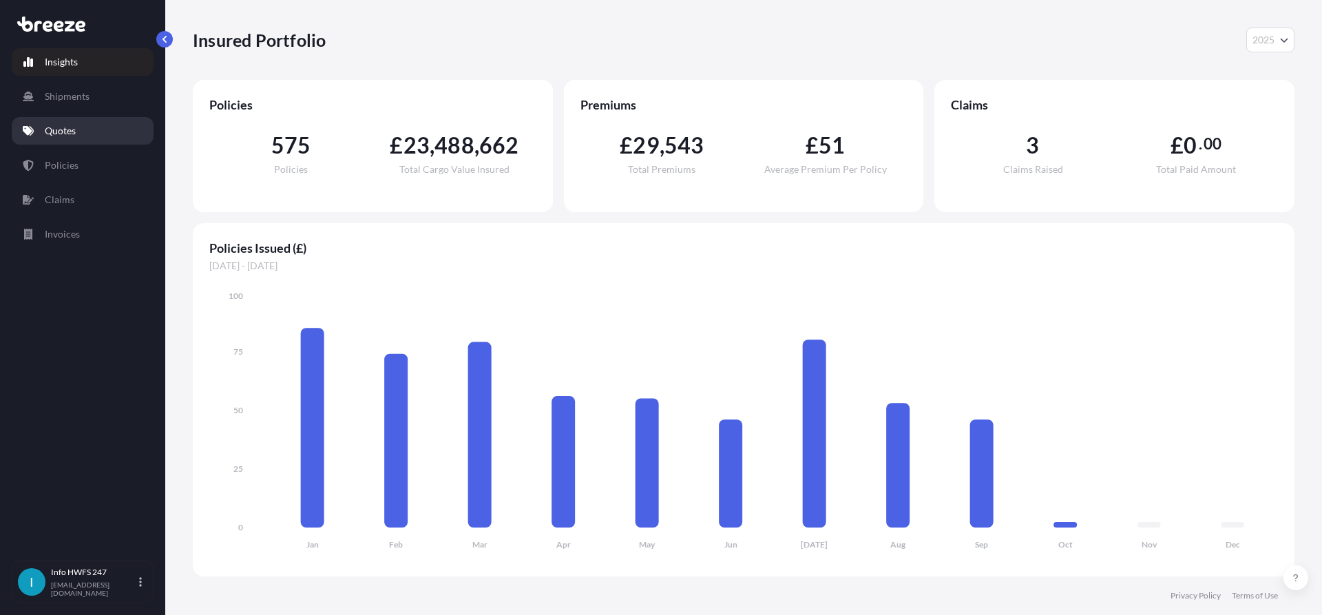
click at [92, 129] on link "Quotes" at bounding box center [83, 131] width 142 height 28
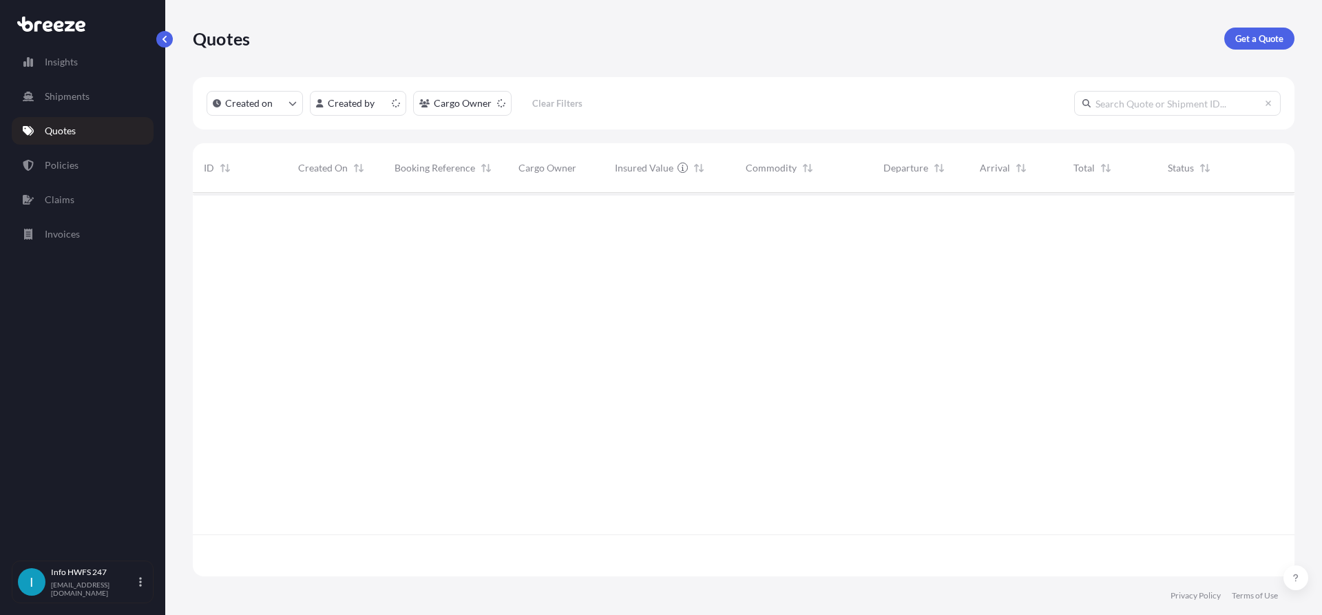
scroll to position [381, 1091]
click at [1256, 41] on p "Get a Quote" at bounding box center [1259, 39] width 48 height 14
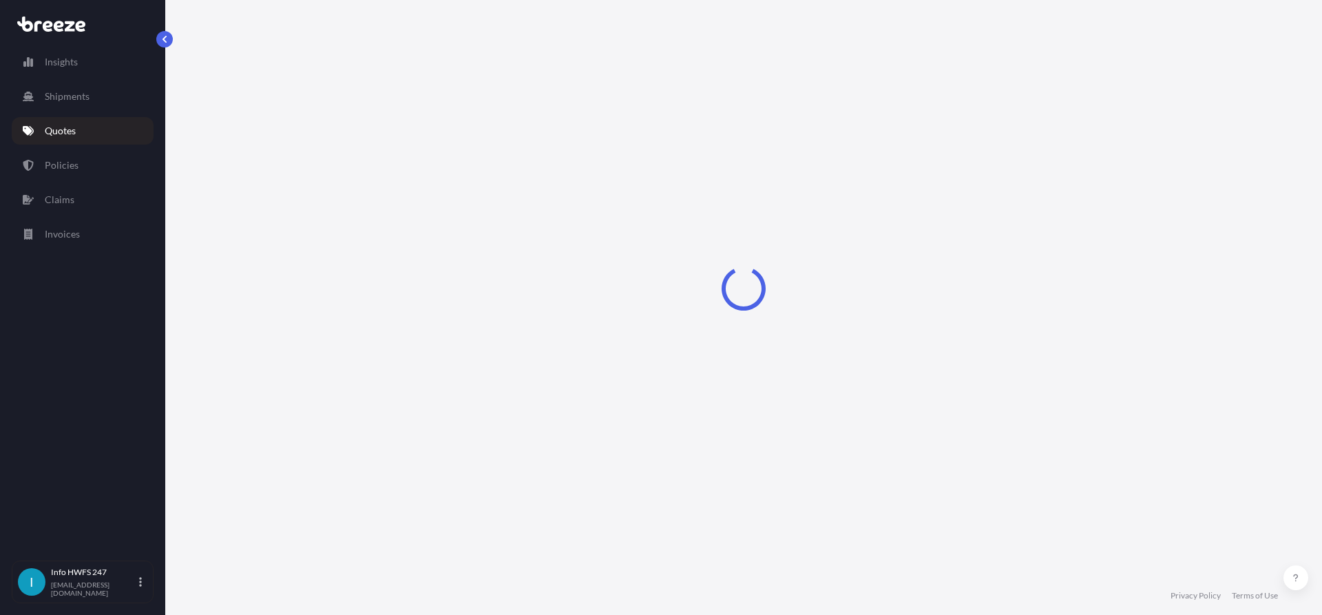
select select "Road"
select select "Air"
select select "1"
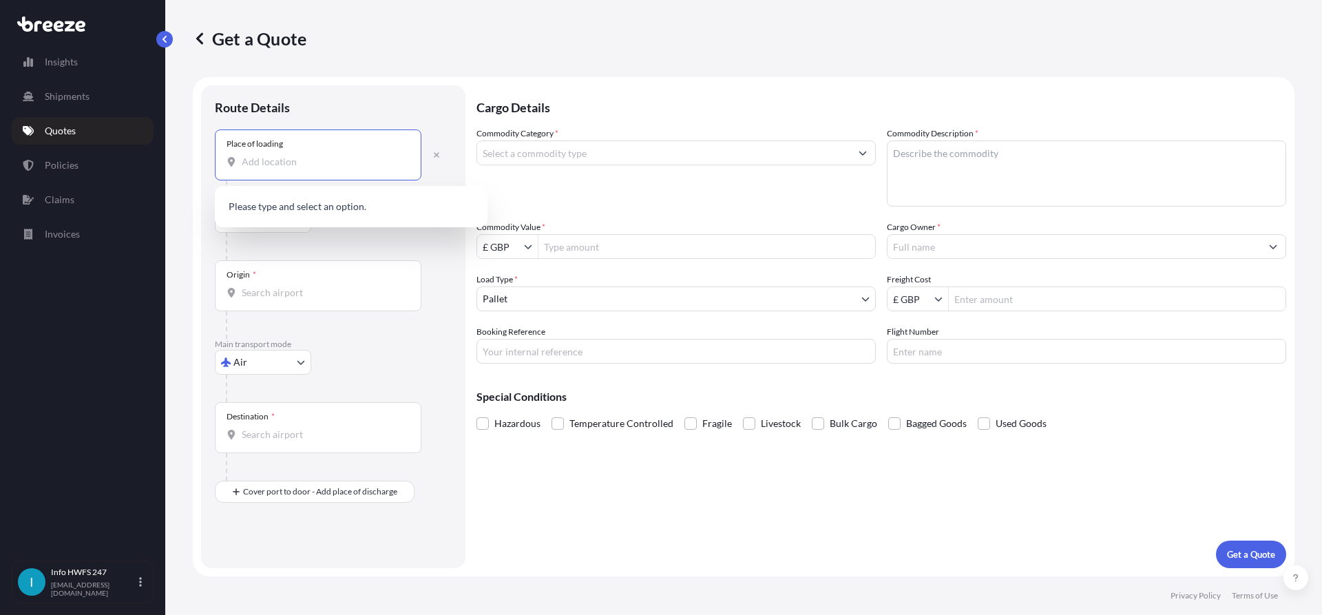
drag, startPoint x: 286, startPoint y: 159, endPoint x: 476, endPoint y: 171, distance: 190.4
click at [286, 158] on input "Place of loading" at bounding box center [323, 162] width 162 height 14
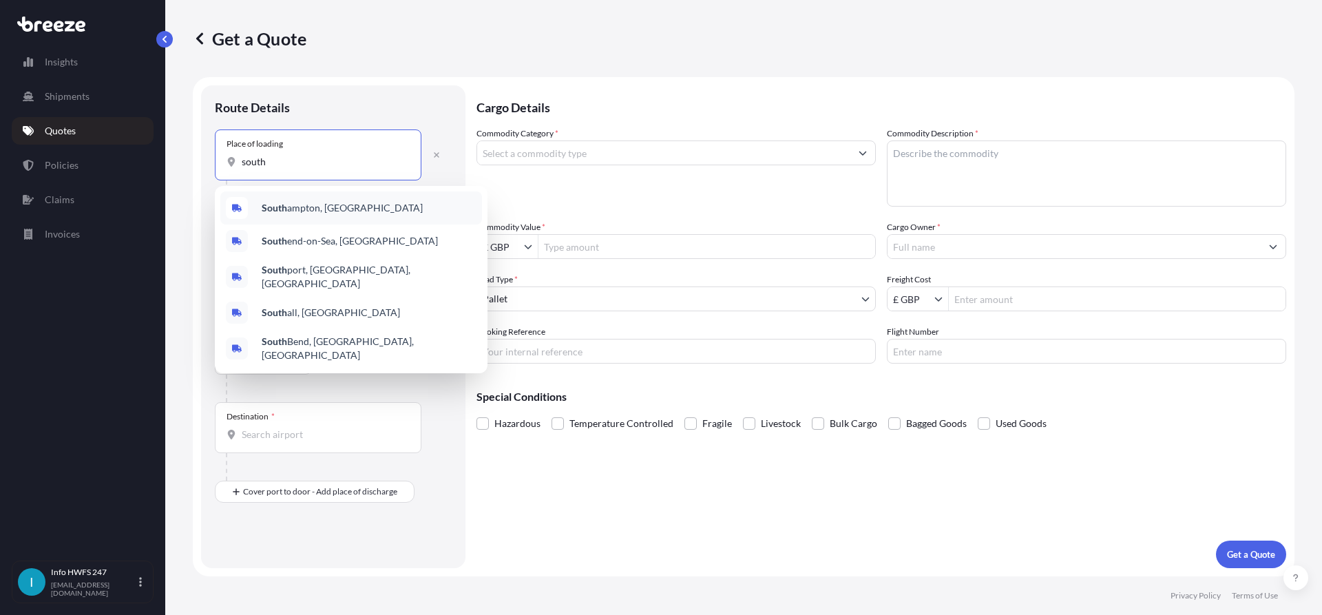
click at [418, 213] on div "[GEOGRAPHIC_DATA], [GEOGRAPHIC_DATA]" at bounding box center [351, 207] width 262 height 33
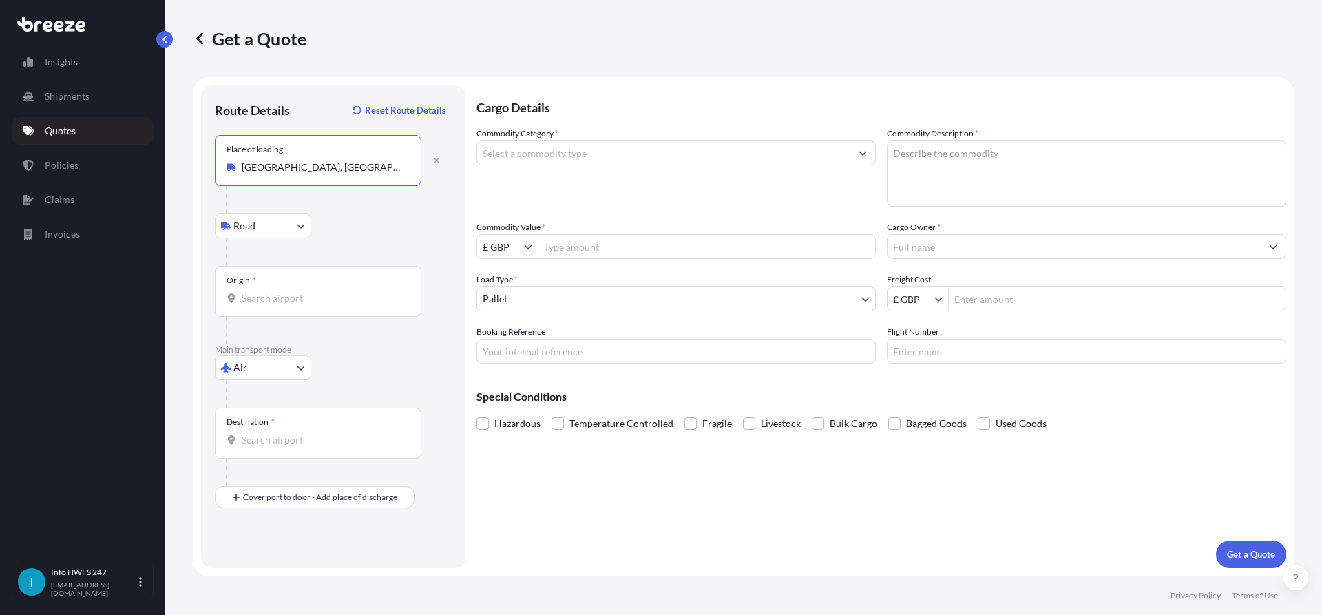
type input "[GEOGRAPHIC_DATA], [GEOGRAPHIC_DATA]"
click at [275, 291] on div "Origin *" at bounding box center [318, 291] width 207 height 51
click at [275, 291] on input "Origin *" at bounding box center [323, 298] width 162 height 14
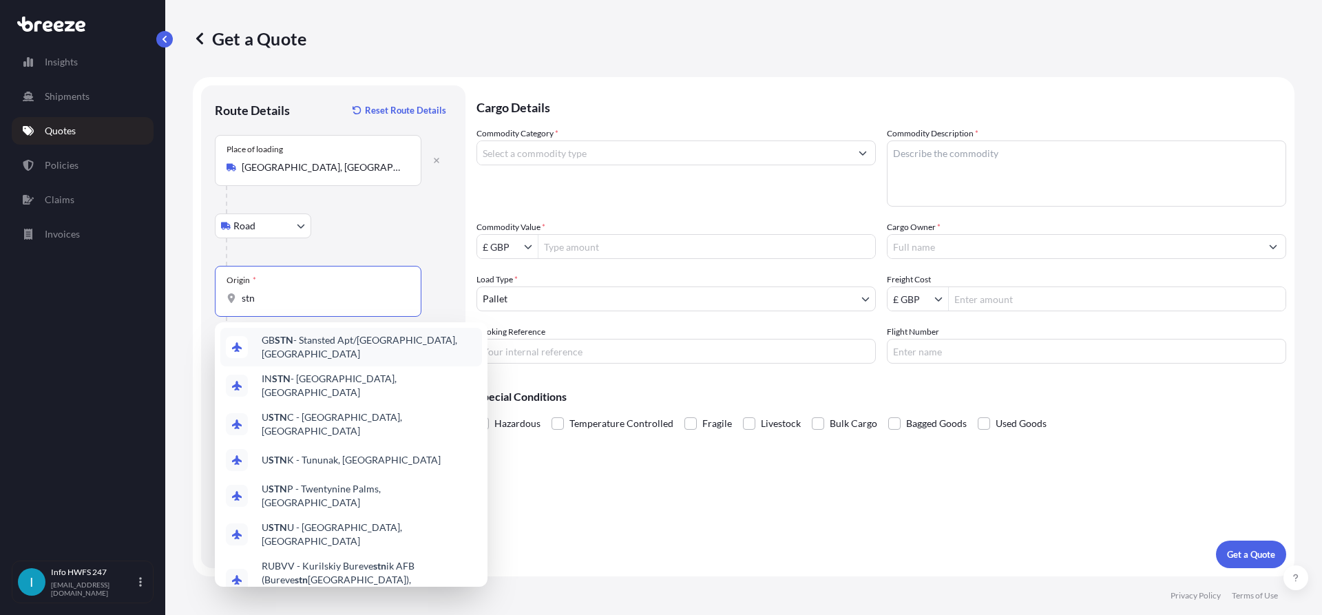
click at [377, 339] on span "GB STN - Stansted Apt/[GEOGRAPHIC_DATA], [GEOGRAPHIC_DATA]" at bounding box center [369, 347] width 215 height 28
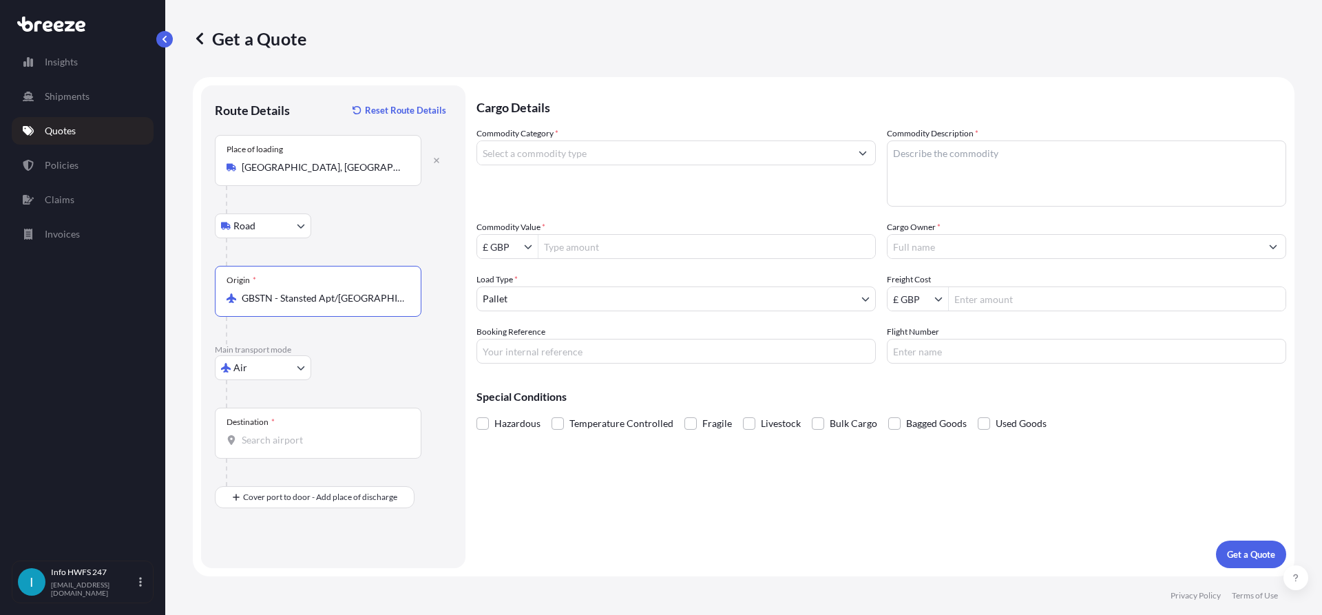
type input "GBSTN - Stansted Apt/[GEOGRAPHIC_DATA], [GEOGRAPHIC_DATA]"
click at [293, 431] on div "Destination *" at bounding box center [318, 433] width 207 height 51
click at [293, 433] on input "Destination *" at bounding box center [323, 440] width 162 height 14
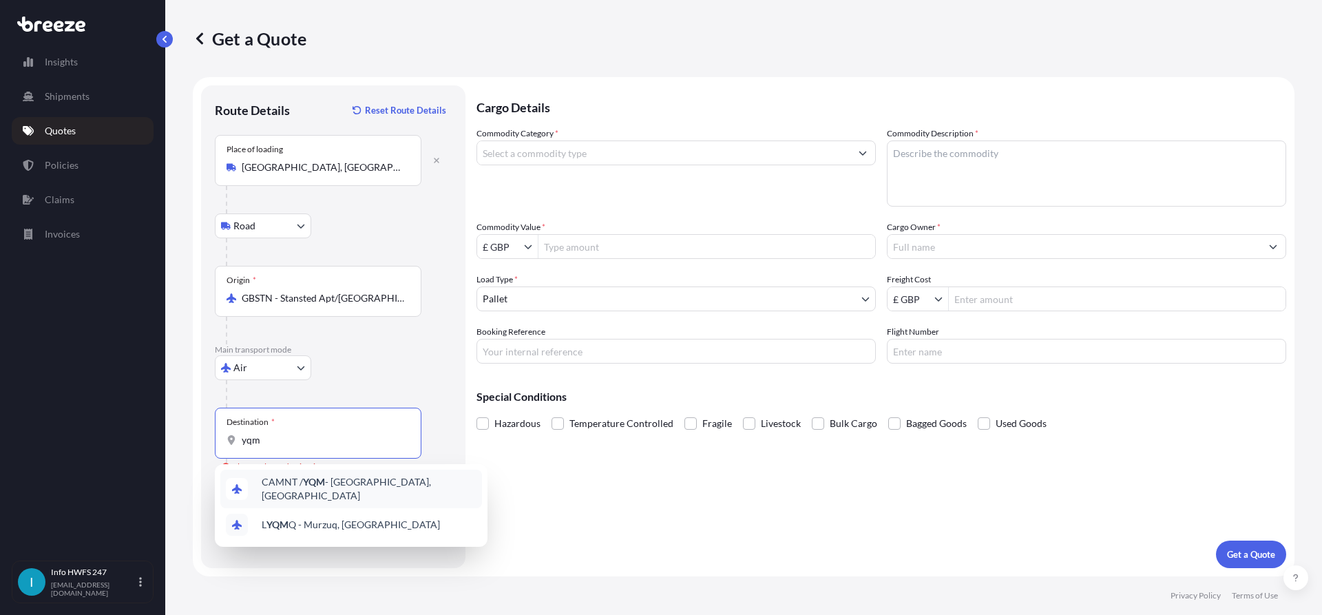
click at [376, 487] on span "CAMNT / YQM - [GEOGRAPHIC_DATA], [GEOGRAPHIC_DATA]" at bounding box center [369, 489] width 215 height 28
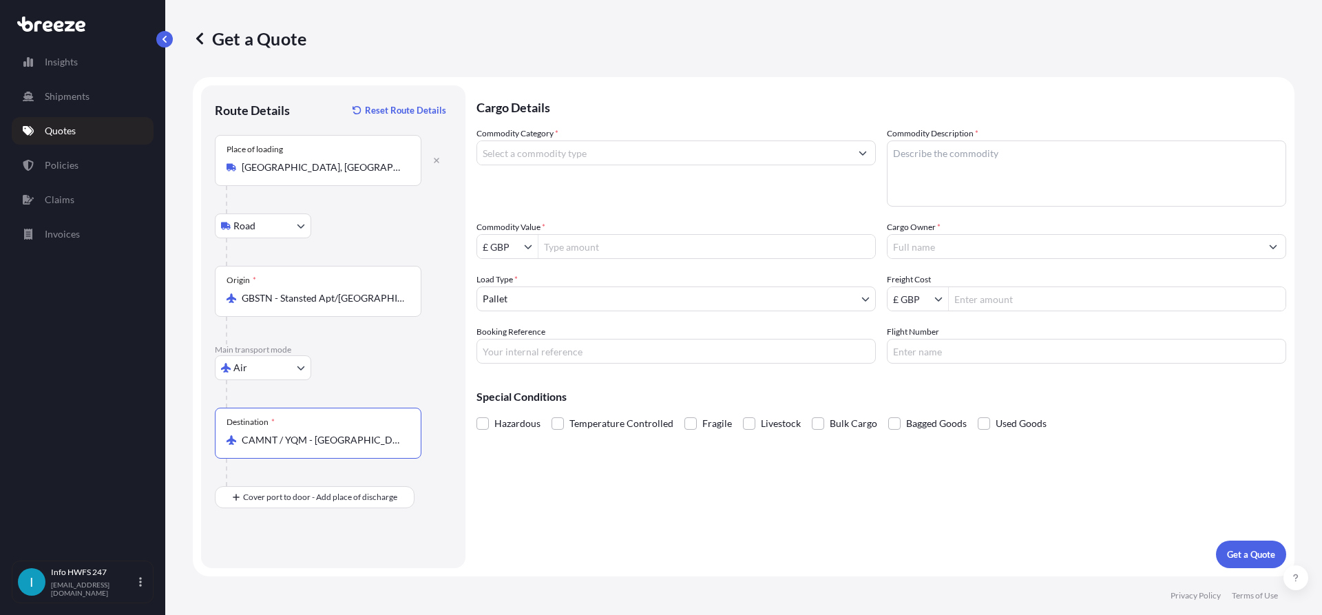
type input "CAMNT / YQM - [GEOGRAPHIC_DATA], [GEOGRAPHIC_DATA]"
click at [659, 152] on input "Commodity Category *" at bounding box center [663, 152] width 373 height 25
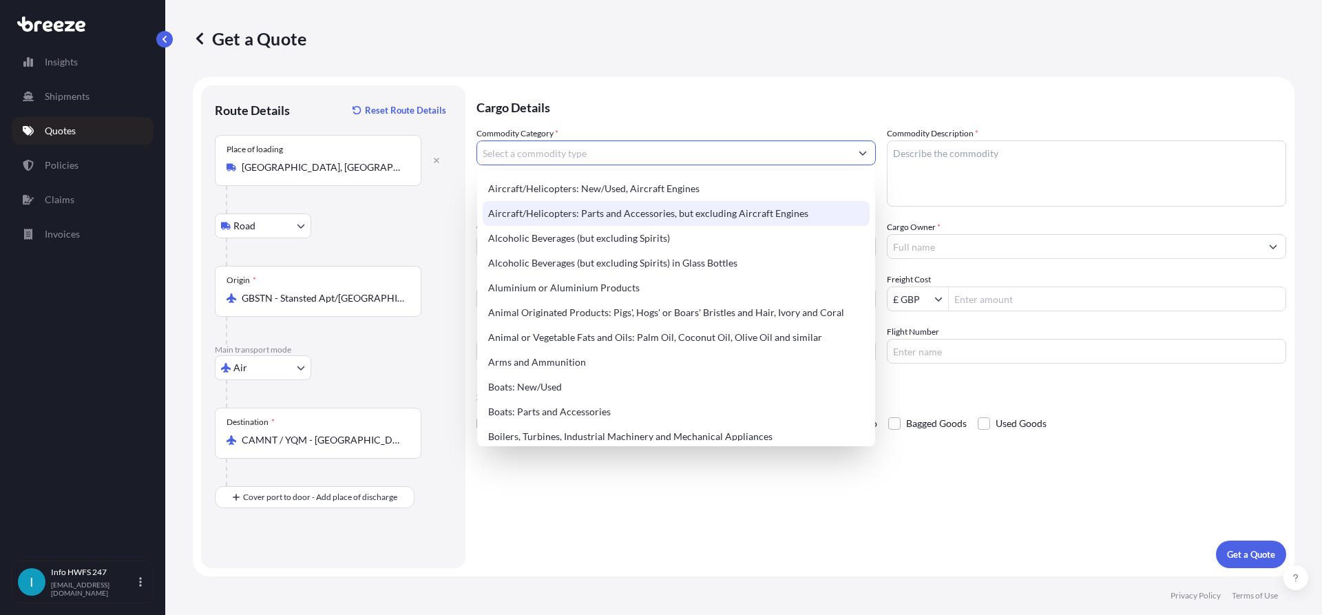
click at [651, 205] on div "Aircraft/Helicopters: Parts and Accessories, but excluding Aircraft Engines" at bounding box center [676, 213] width 387 height 25
type input "Aircraft/Helicopters: Parts and Accessories, but excluding Aircraft Engines"
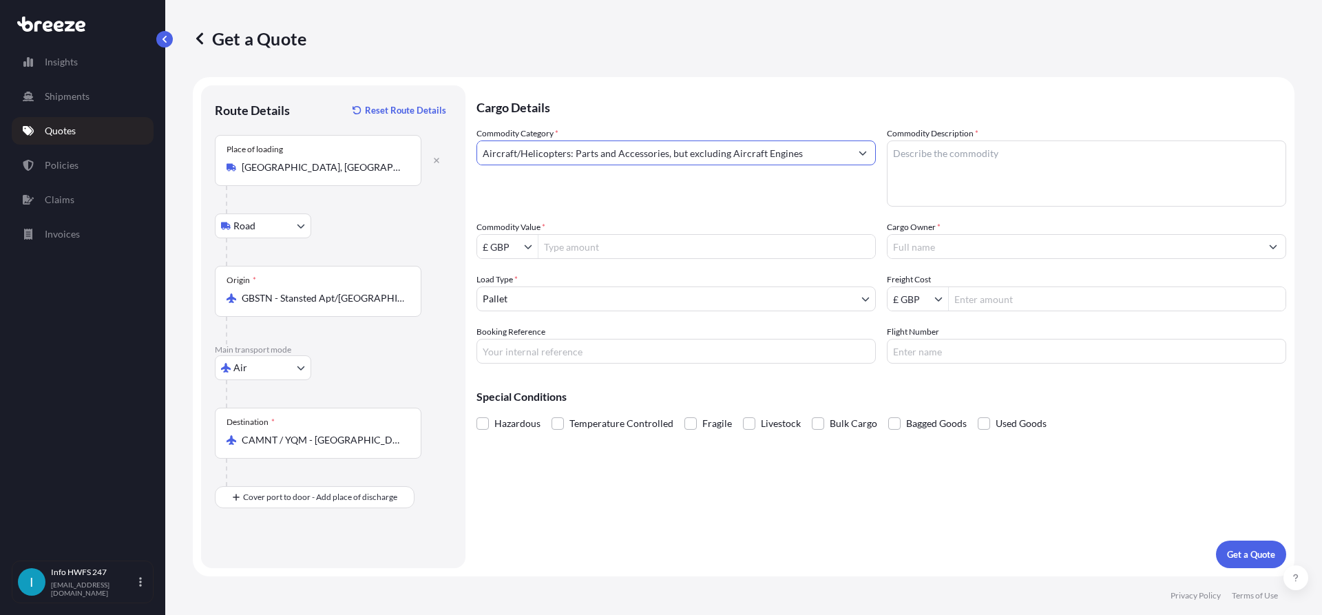
drag, startPoint x: 982, startPoint y: 145, endPoint x: 998, endPoint y: 165, distance: 26.4
click at [984, 149] on textarea "Commodity Description *" at bounding box center [1086, 173] width 399 height 66
type textarea "c"
click at [1020, 162] on textarea "CIVIL AIRCRAFT PART -" at bounding box center [1086, 173] width 399 height 66
paste textarea "MOTIVE FLOW FUEL PUMP"
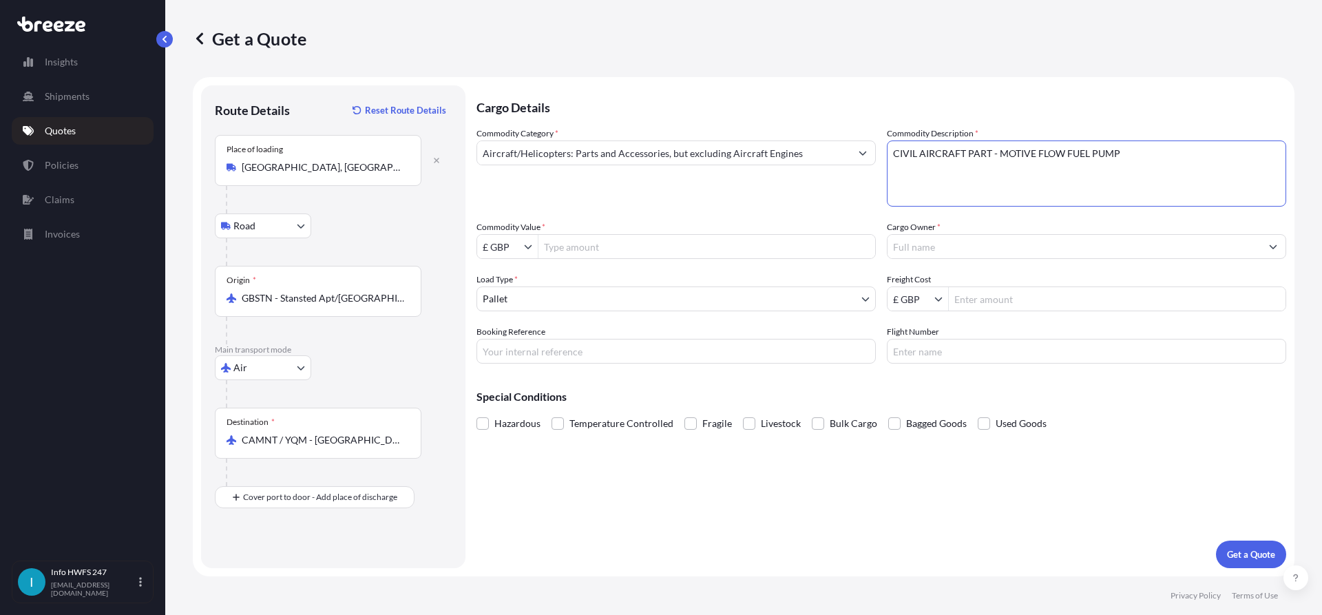
type textarea "CIVIL AIRCRAFT PART - MOTIVE FLOW FUEL PUMP"
click at [649, 251] on input "Commodity Value *" at bounding box center [706, 246] width 337 height 25
click at [501, 255] on input "£ GBP" at bounding box center [500, 246] width 47 height 25
click at [505, 326] on div "$ USD" at bounding box center [507, 329] width 55 height 25
type input "$ USD"
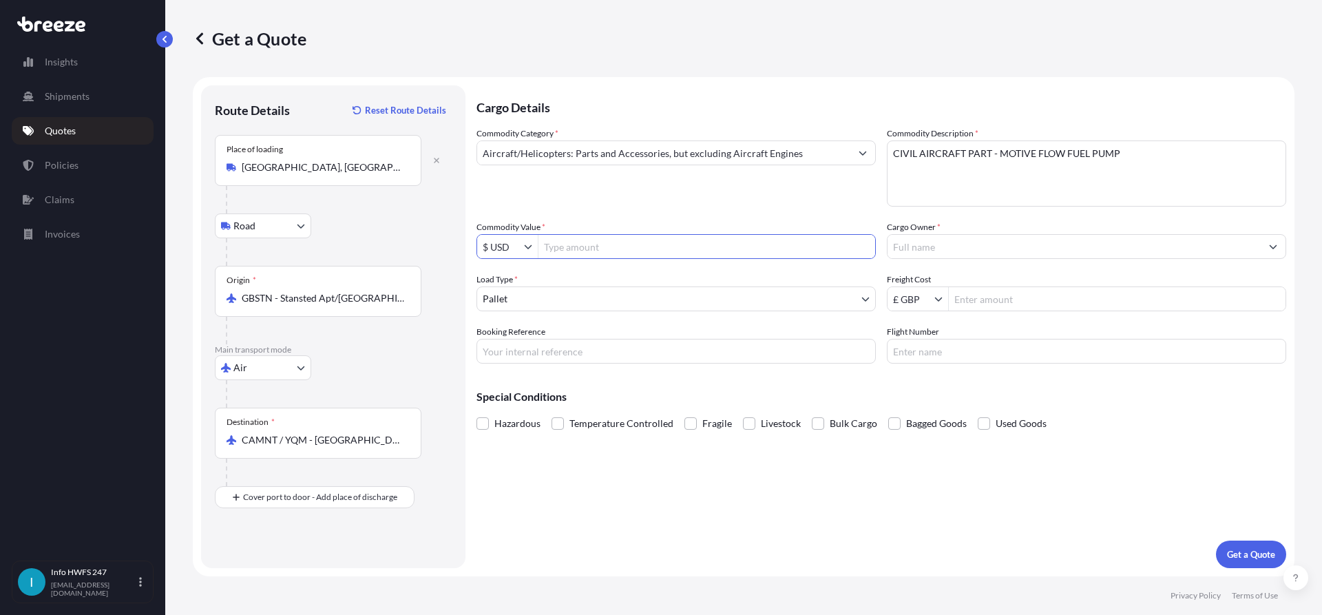
click at [649, 238] on input "Commodity Value *" at bounding box center [706, 246] width 337 height 25
click at [634, 252] on input "Commodity Value *" at bounding box center [706, 246] width 337 height 25
paste input "45290.64"
type input "45,290.64"
click at [1025, 234] on div at bounding box center [1086, 246] width 399 height 25
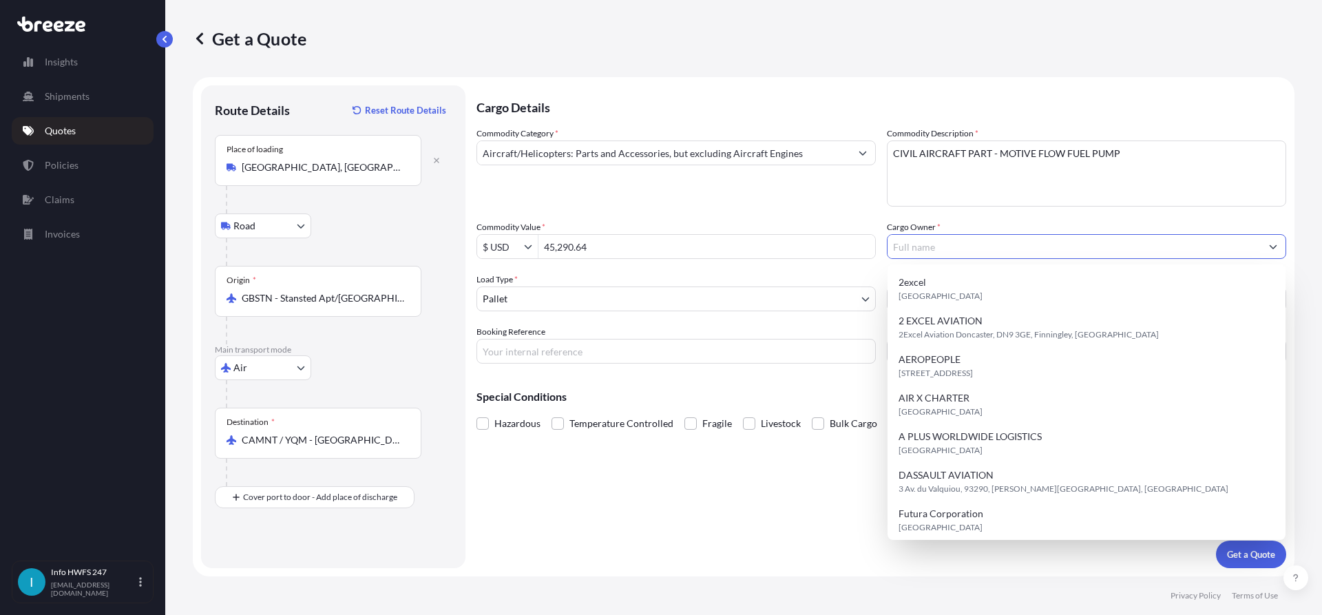
click at [1024, 237] on input "Cargo Owner *" at bounding box center [1073, 246] width 373 height 25
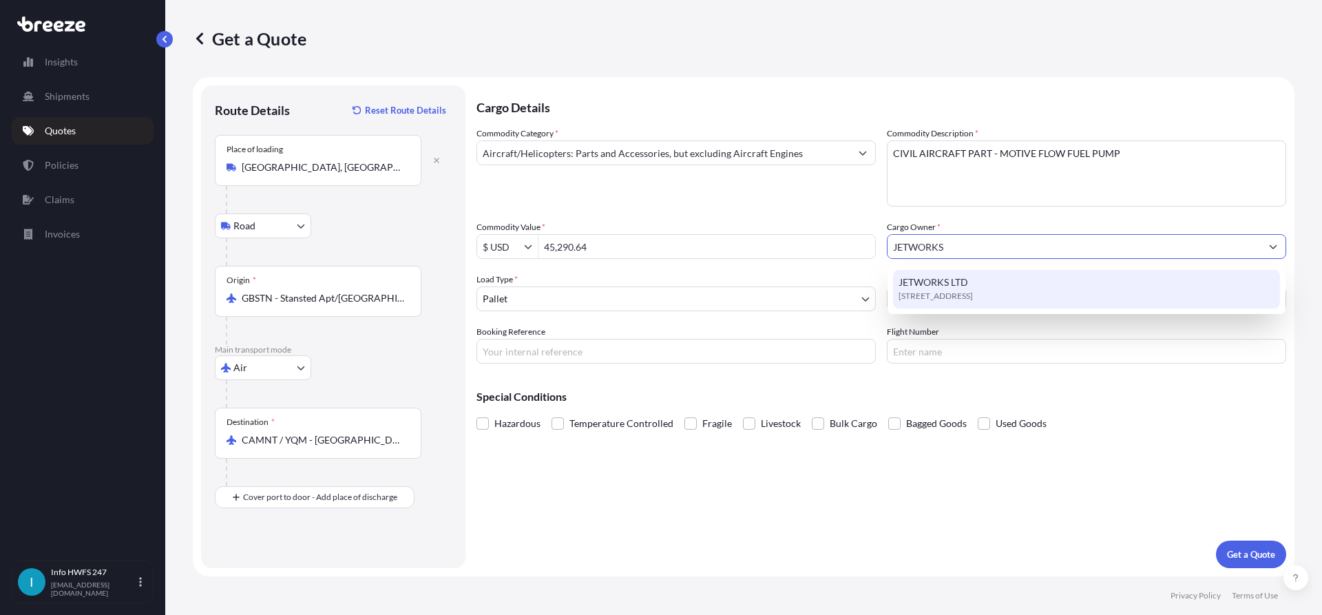
click at [931, 287] on span "JETWORKS LTD" at bounding box center [933, 282] width 70 height 14
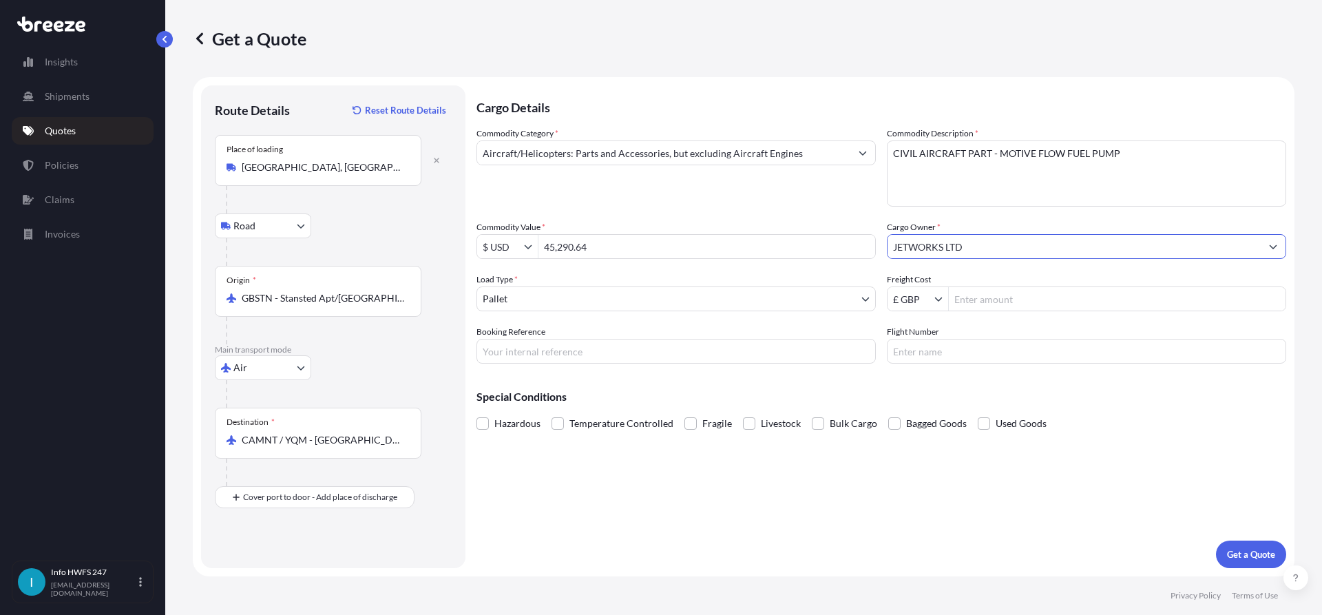
type input "JETWORKS LTD"
click at [587, 333] on div "Booking Reference" at bounding box center [675, 344] width 399 height 39
drag, startPoint x: 586, startPoint y: 346, endPoint x: 703, endPoint y: 359, distance: 117.7
click at [586, 346] on input "Booking Reference" at bounding box center [675, 351] width 399 height 25
paste input "HE167505"
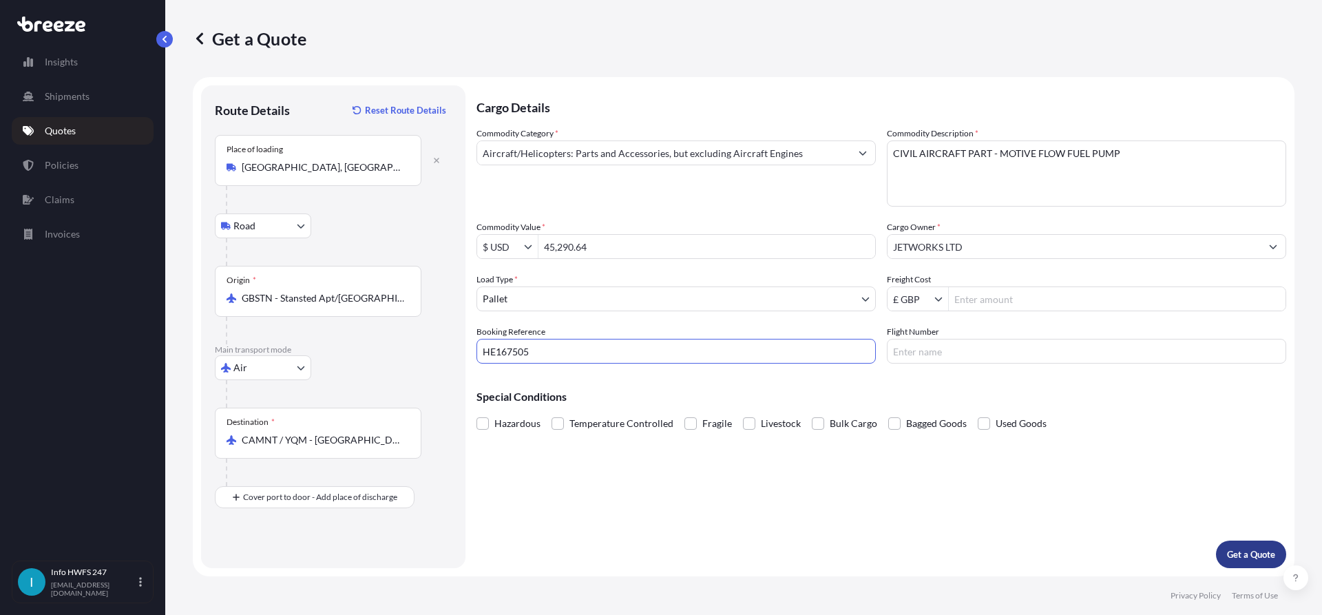
type input "HE167505"
click at [1253, 542] on button "Get a Quote" at bounding box center [1251, 554] width 70 height 28
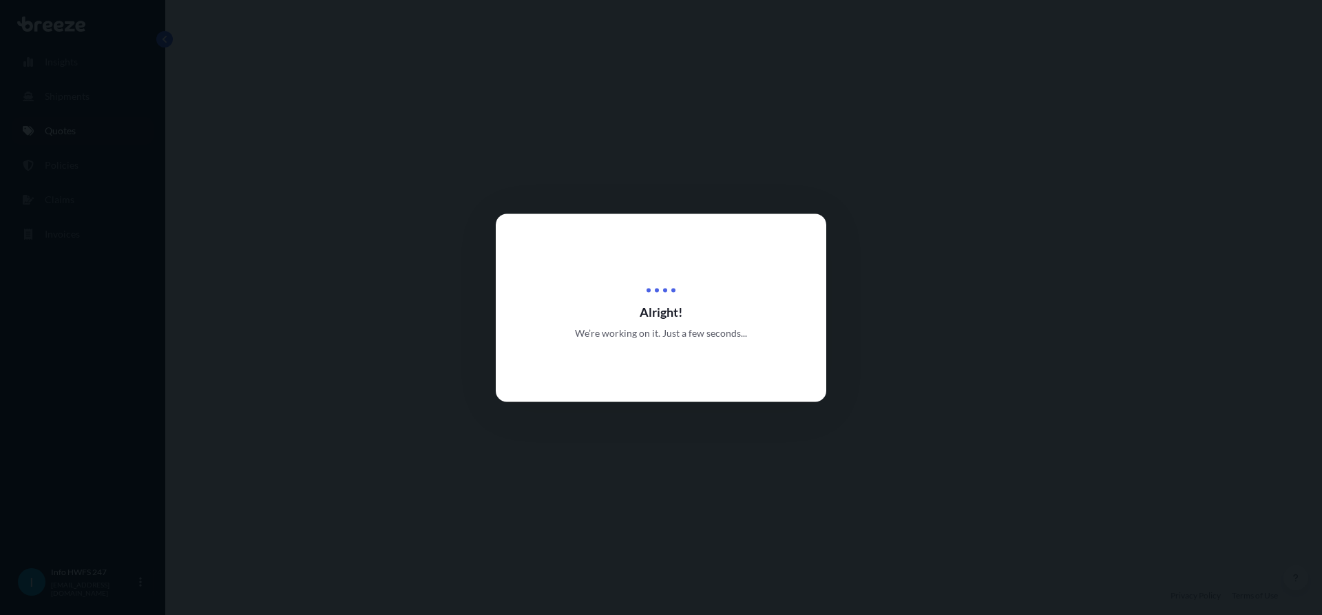
select select "Road"
select select "Air"
select select "1"
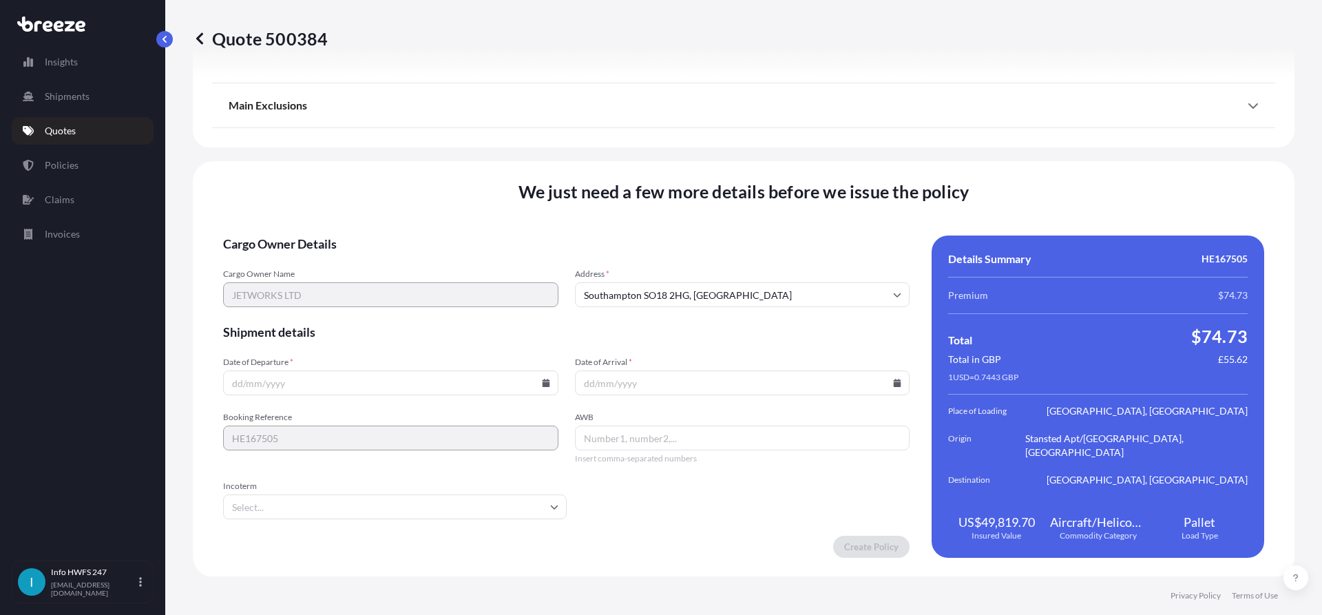
scroll to position [1667, 0]
drag, startPoint x: 540, startPoint y: 380, endPoint x: 540, endPoint y: 409, distance: 28.9
click at [542, 380] on icon at bounding box center [546, 382] width 8 height 8
click at [356, 201] on button "1" at bounding box center [357, 207] width 22 height 22
type input "[DATE]"
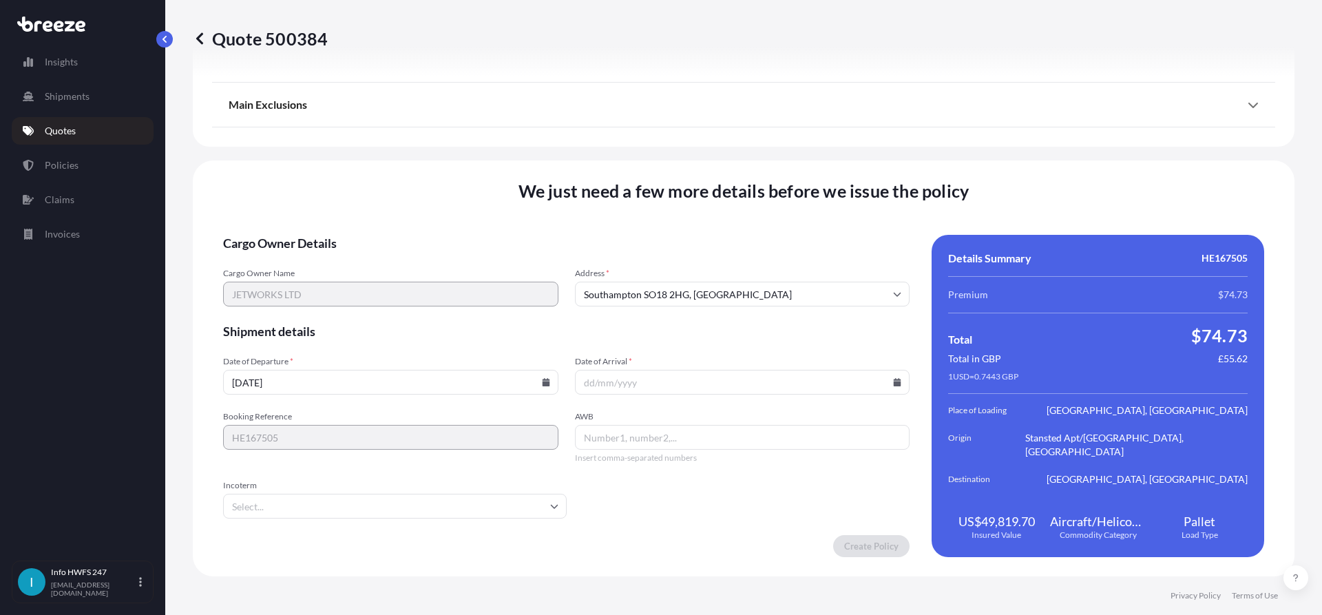
click at [894, 381] on icon at bounding box center [898, 382] width 8 height 8
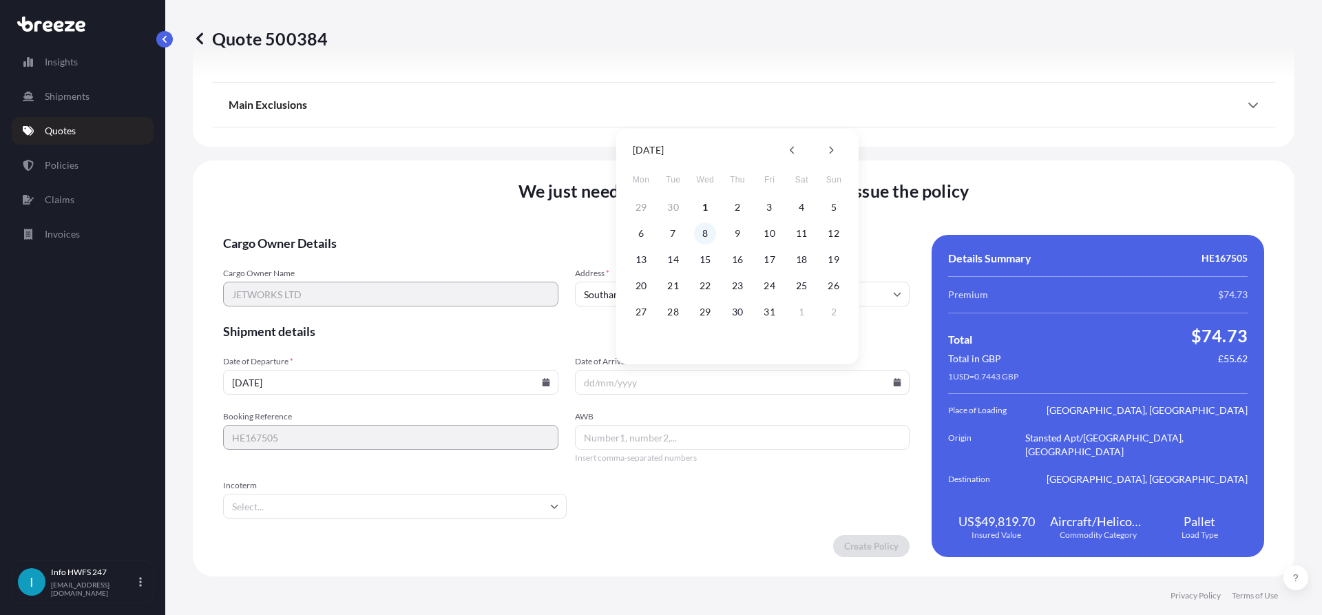
click at [702, 237] on button "8" at bounding box center [705, 233] width 22 height 22
type input "[DATE]"
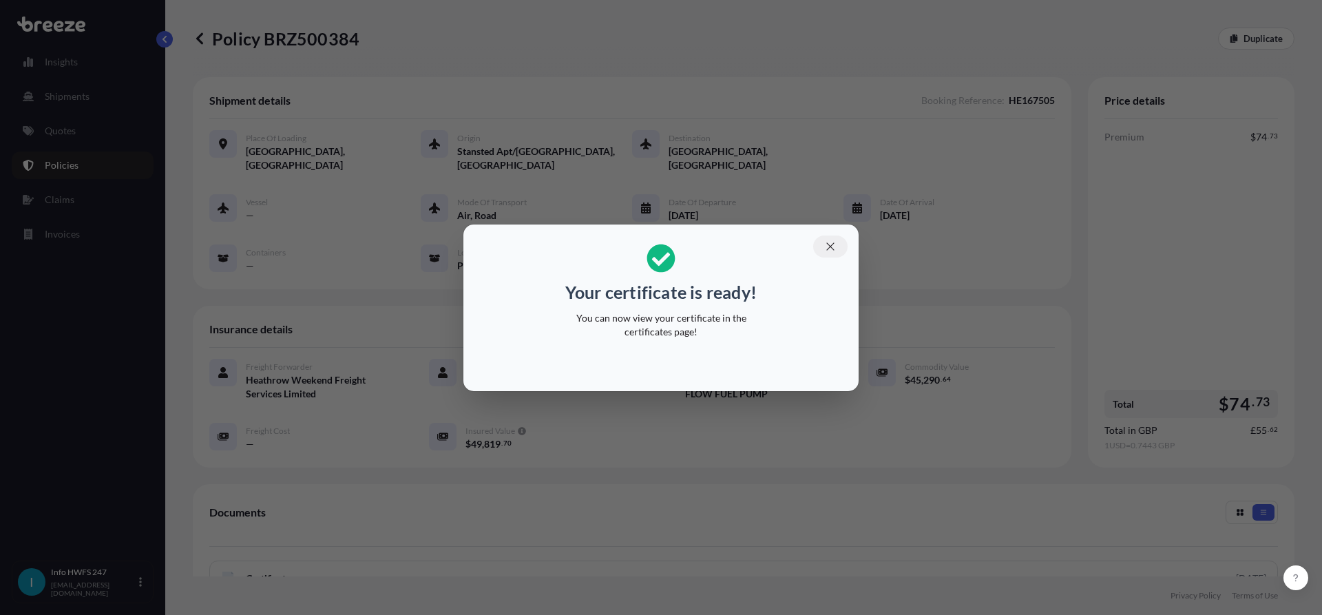
click at [831, 243] on icon "button" at bounding box center [830, 246] width 12 height 12
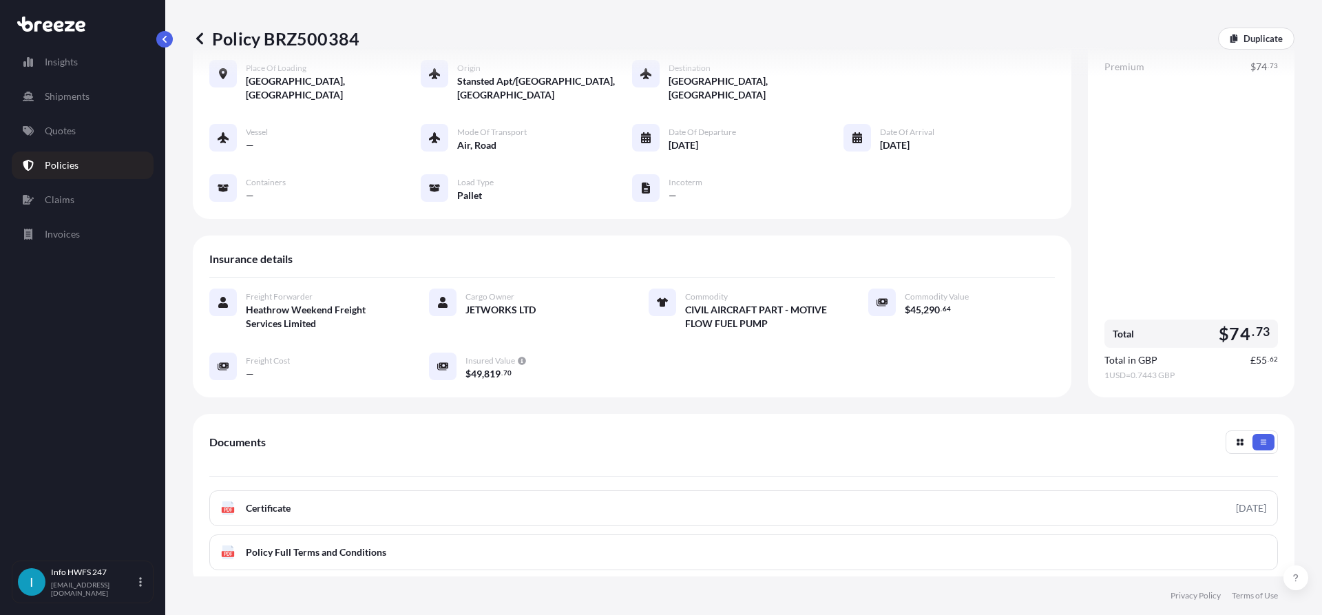
scroll to position [138, 0]
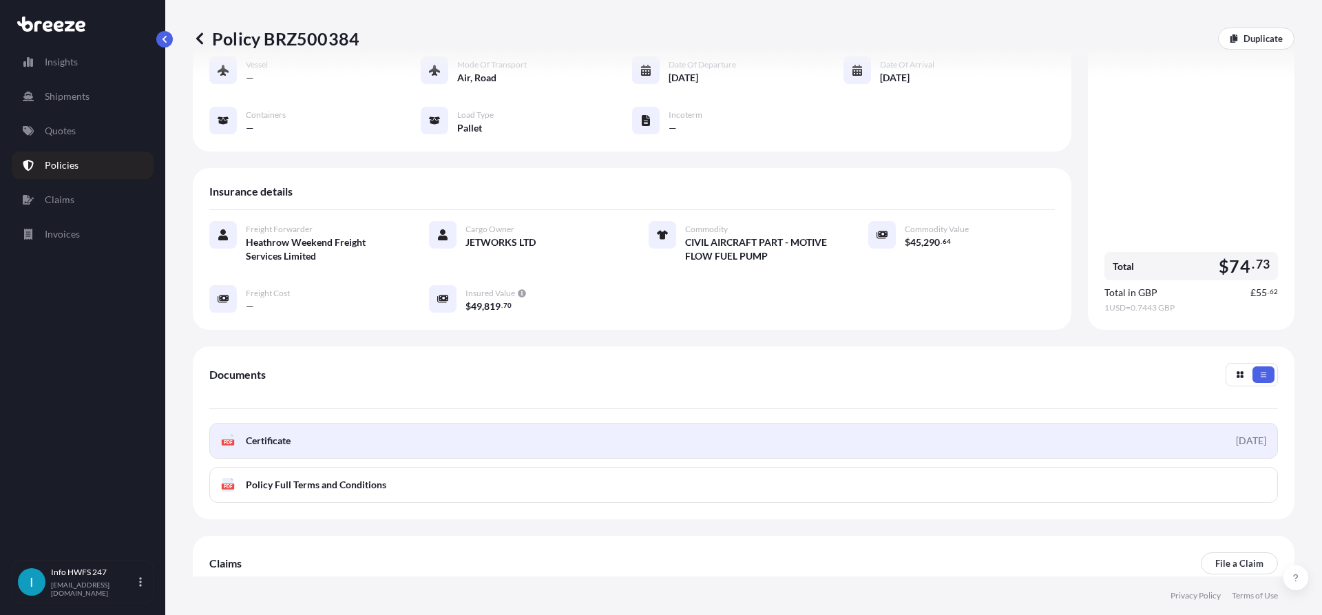
click at [353, 423] on link "PDF Certificate [DATE]" at bounding box center [743, 441] width 1068 height 36
